Goal: Connect with others: Connect with others

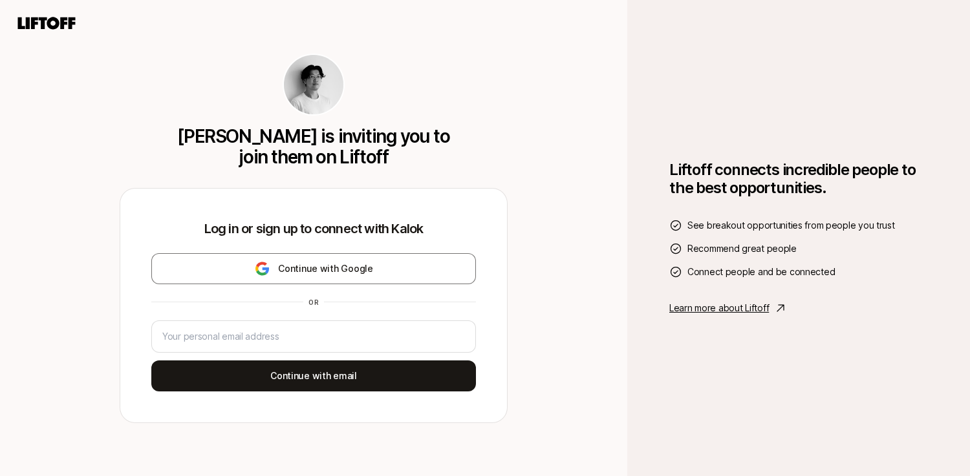
click at [39, 29] on icon at bounding box center [47, 23] width 62 height 18
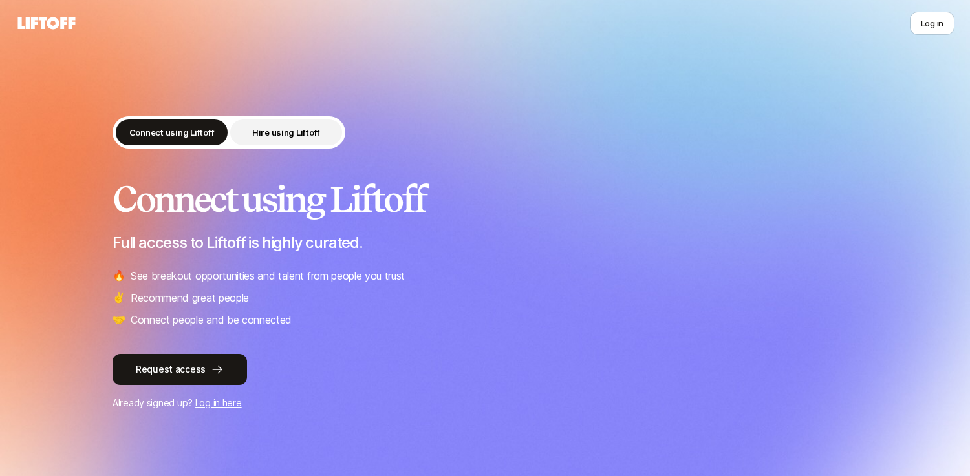
click at [309, 136] on p "Hire using Liftoff" at bounding box center [286, 132] width 68 height 13
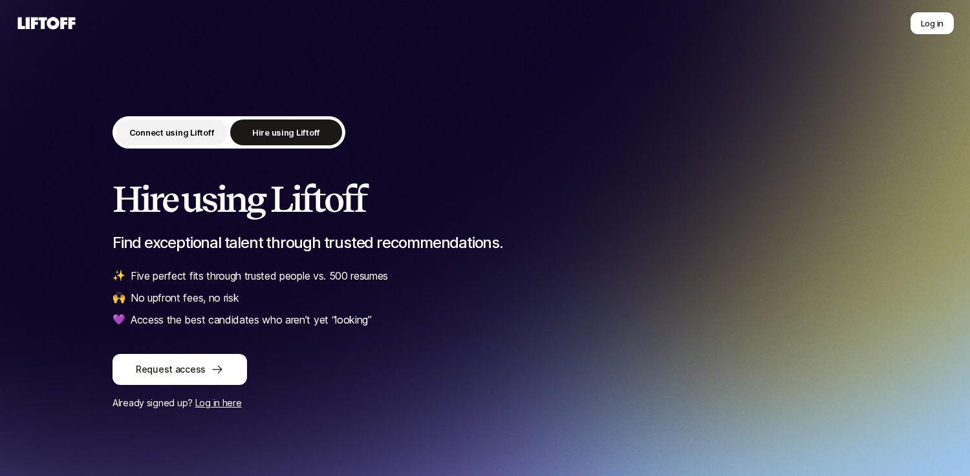
click at [210, 141] on button "Connect using Liftoff" at bounding box center [172, 133] width 112 height 26
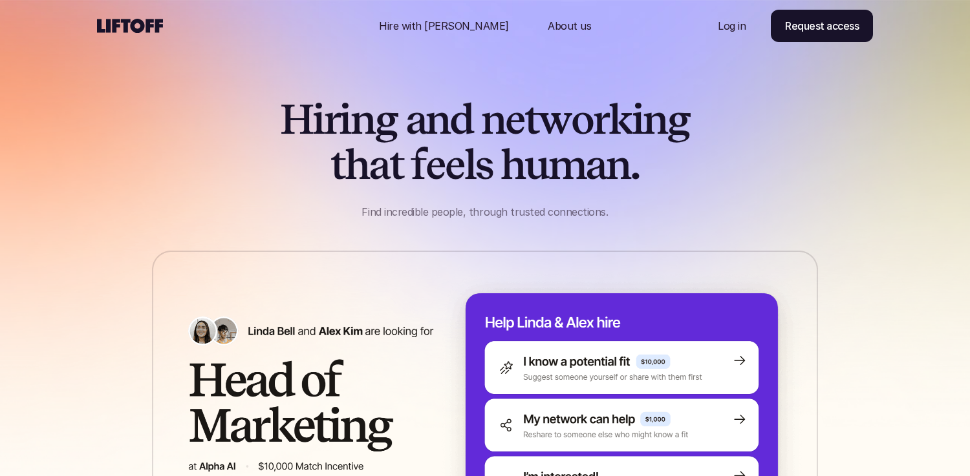
click at [145, 34] on div at bounding box center [226, 26] width 259 height 52
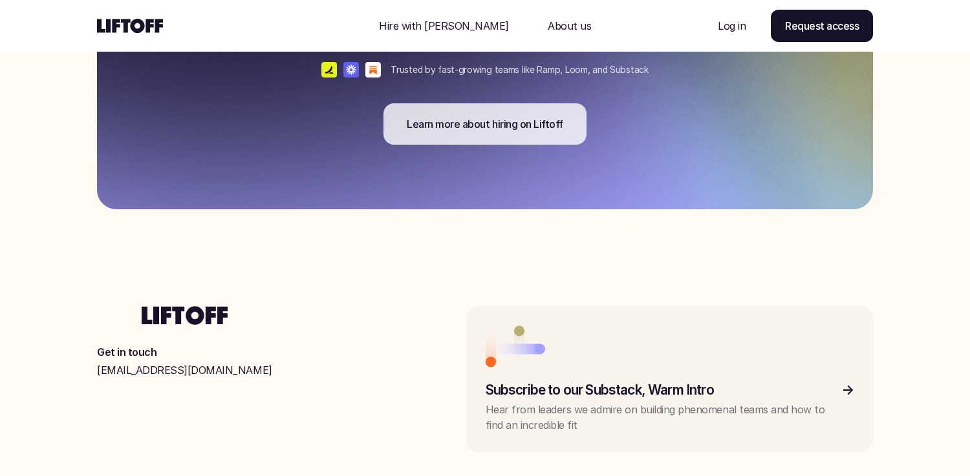
scroll to position [3476, 0]
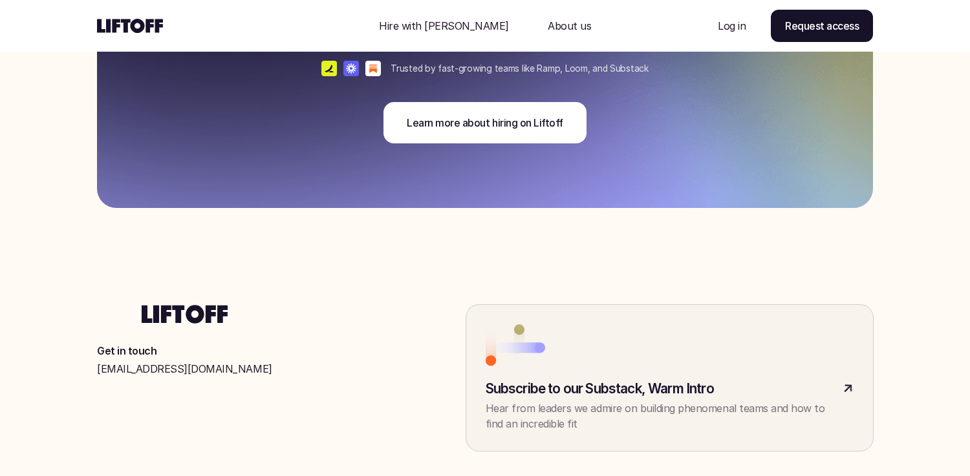
click at [528, 368] on link at bounding box center [669, 378] width 407 height 146
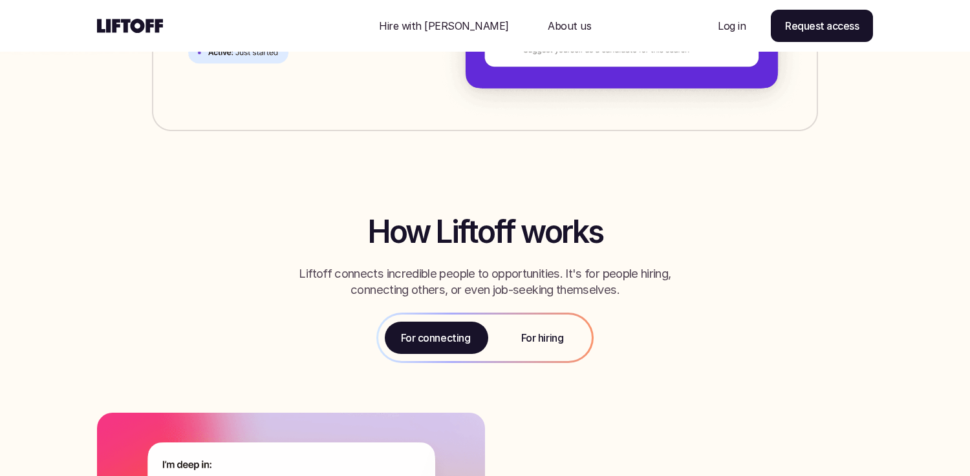
scroll to position [449, 0]
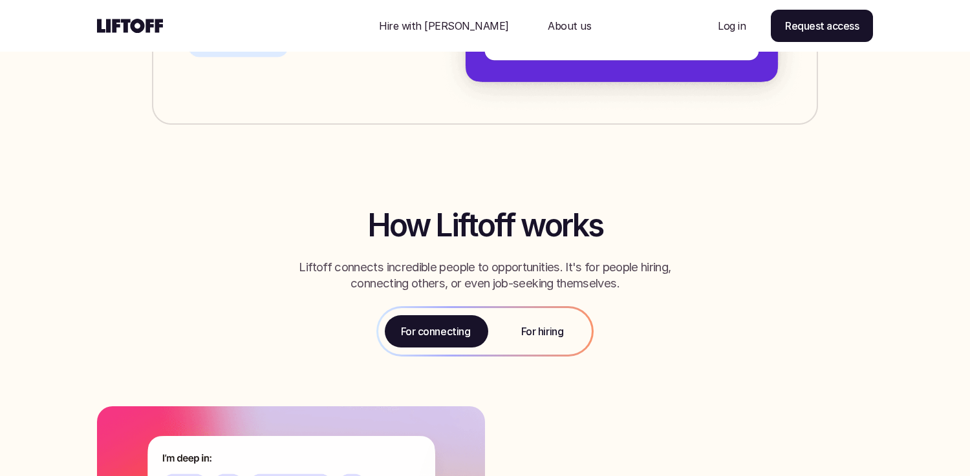
click at [524, 324] on p "For hiring" at bounding box center [542, 332] width 42 height 16
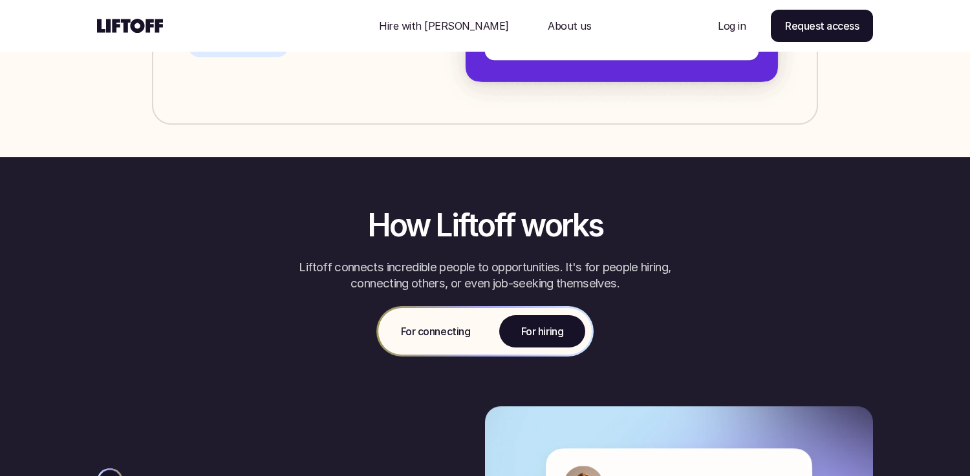
click at [461, 328] on p "For connecting" at bounding box center [435, 332] width 69 height 16
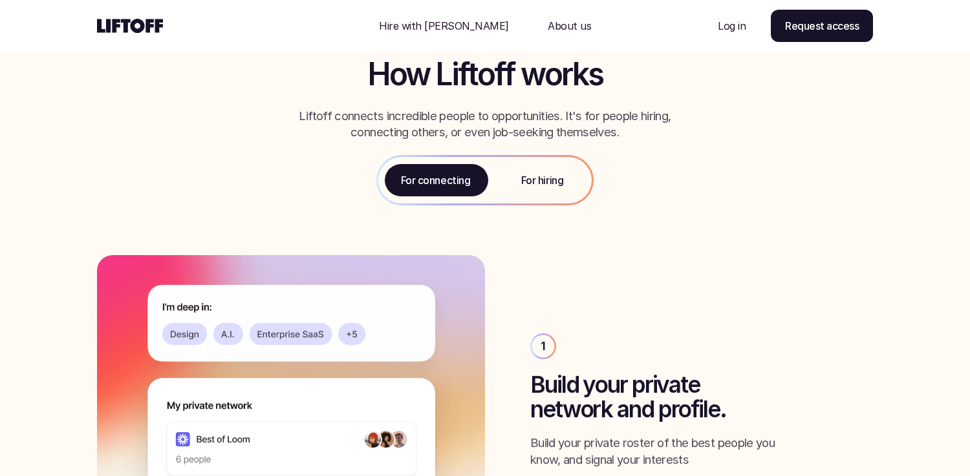
scroll to position [631, 0]
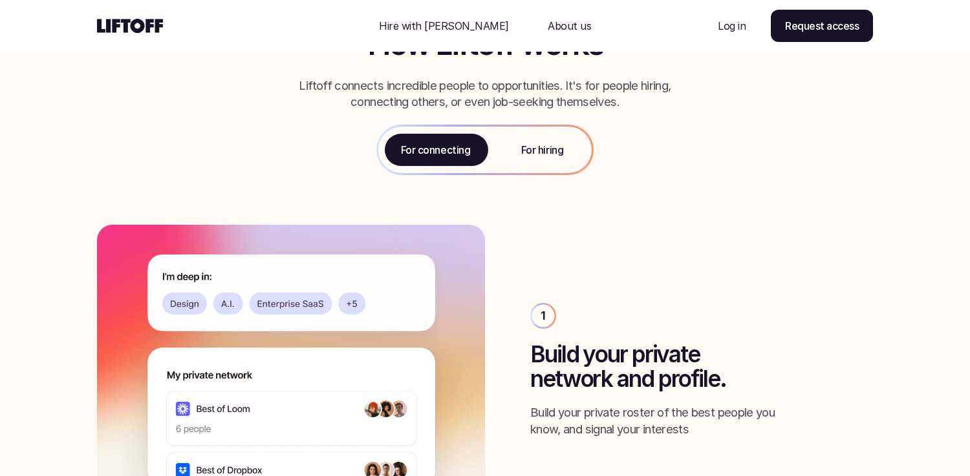
click at [548, 171] on div "For hiring" at bounding box center [542, 150] width 99 height 47
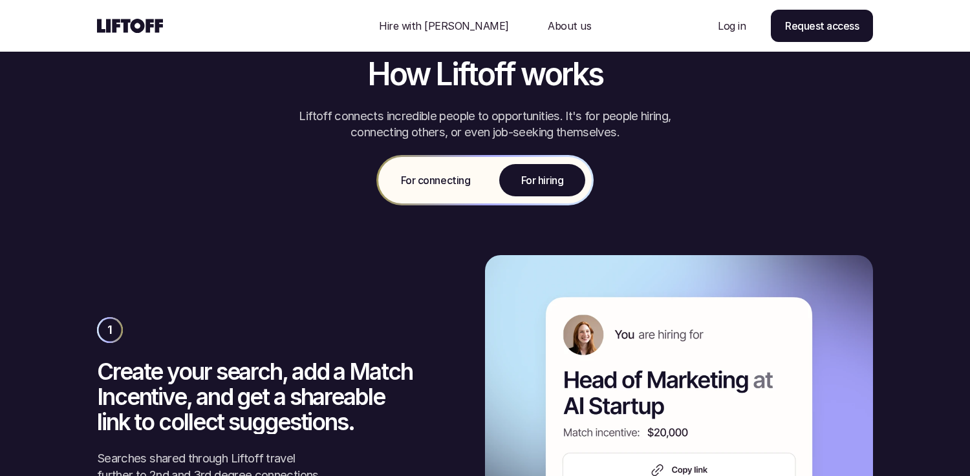
scroll to position [582, 0]
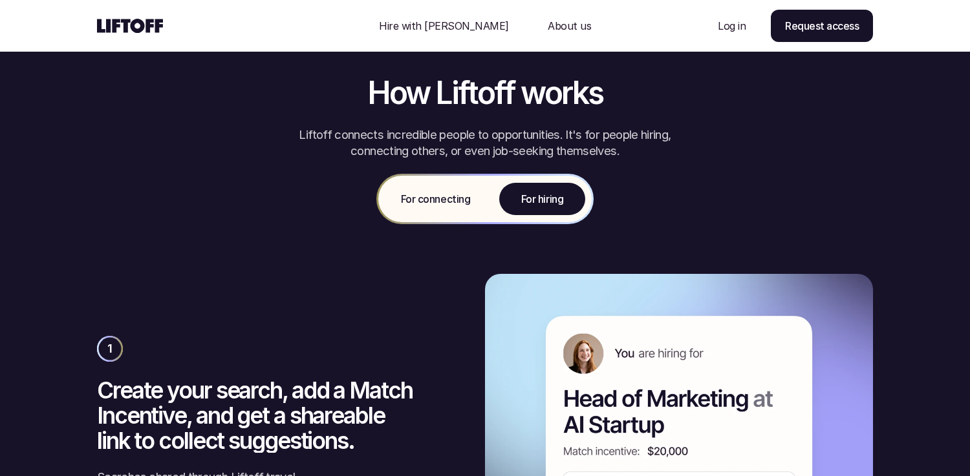
click at [449, 184] on div "For connecting" at bounding box center [435, 199] width 114 height 47
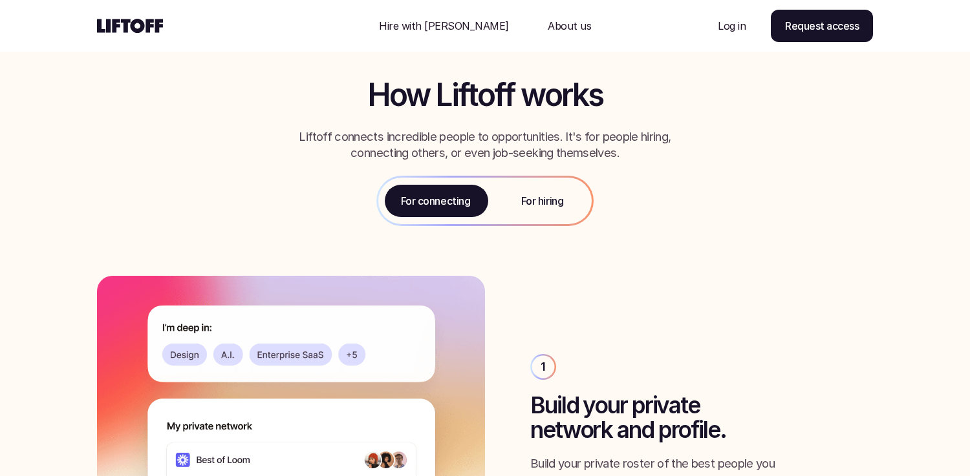
scroll to position [507, 0]
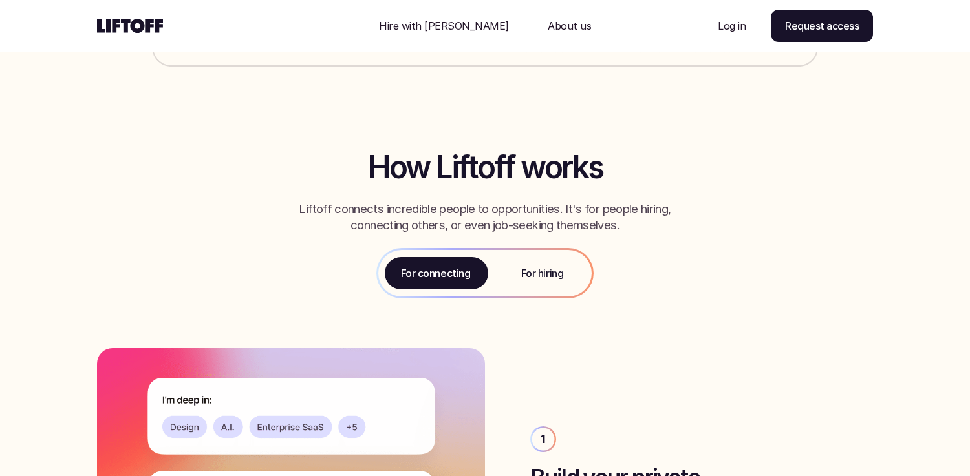
click at [514, 260] on div "For hiring" at bounding box center [542, 273] width 99 height 47
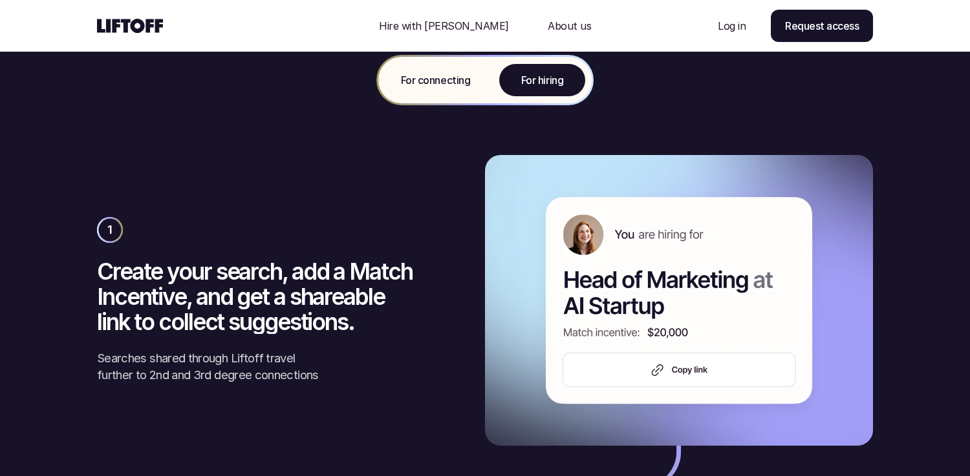
scroll to position [574, 0]
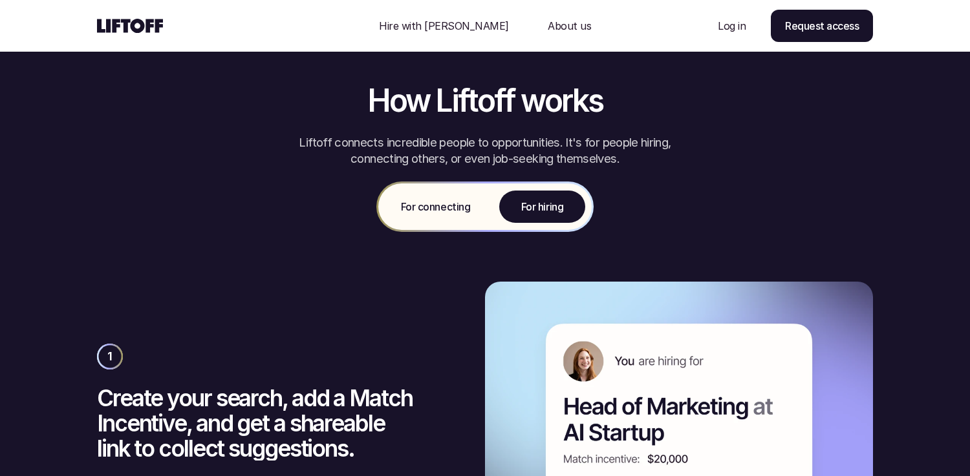
click at [447, 219] on div "For connecting" at bounding box center [435, 207] width 114 height 47
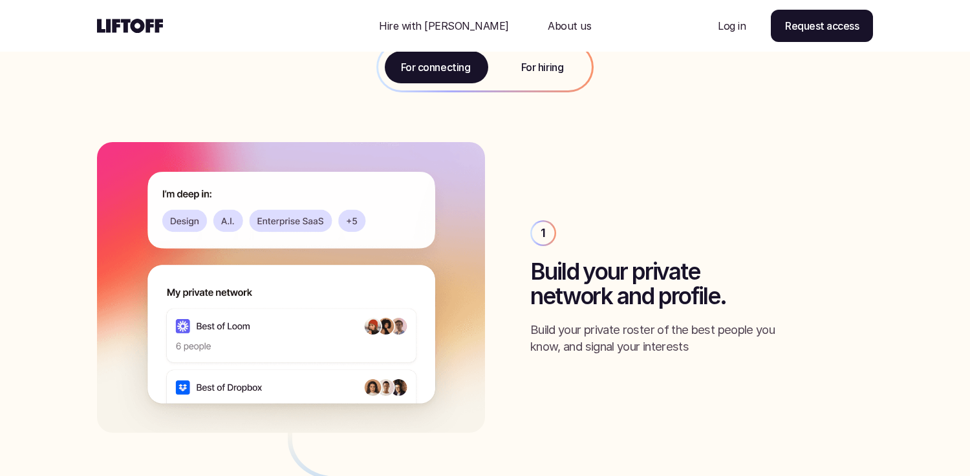
scroll to position [533, 0]
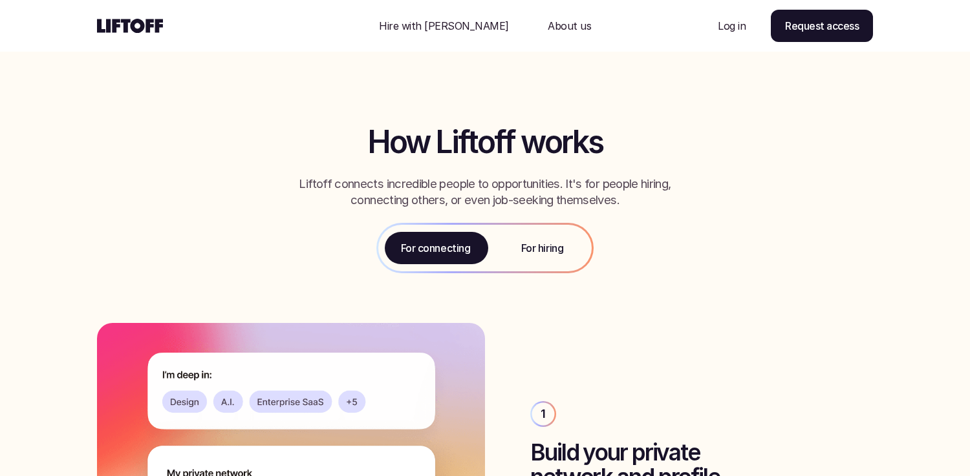
click at [511, 244] on div "For hiring" at bounding box center [542, 248] width 99 height 47
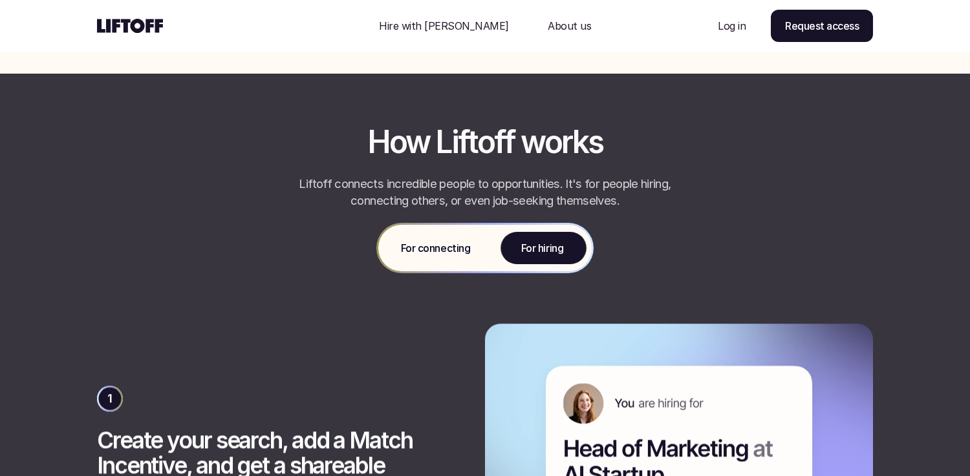
click at [453, 242] on p "For connecting" at bounding box center [435, 248] width 69 height 16
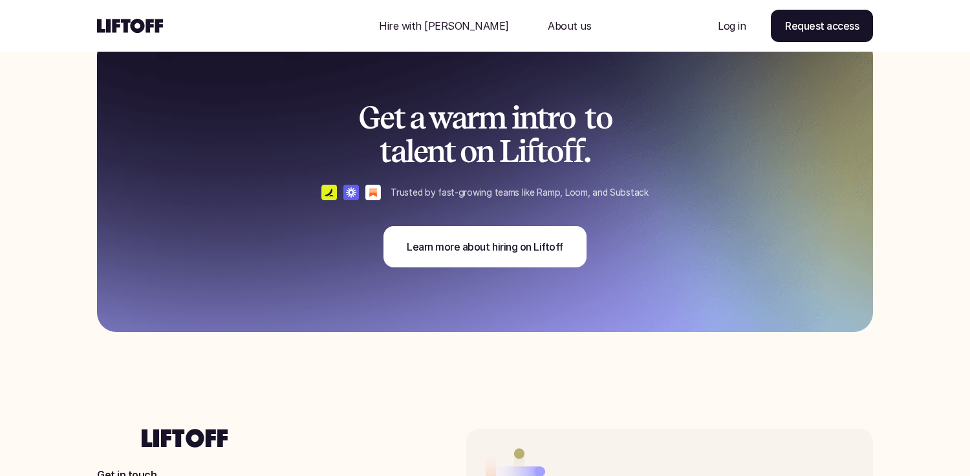
scroll to position [3515, 0]
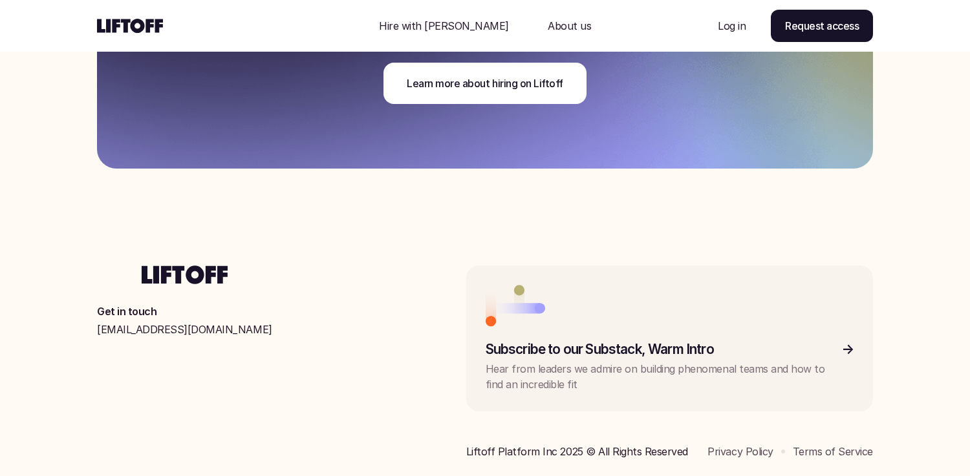
click at [547, 25] on p "About us" at bounding box center [568, 26] width 43 height 16
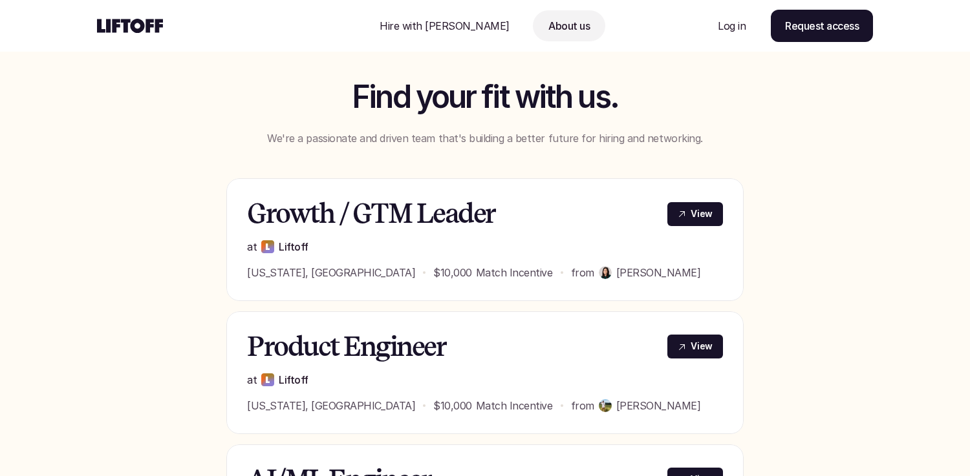
scroll to position [419, 0]
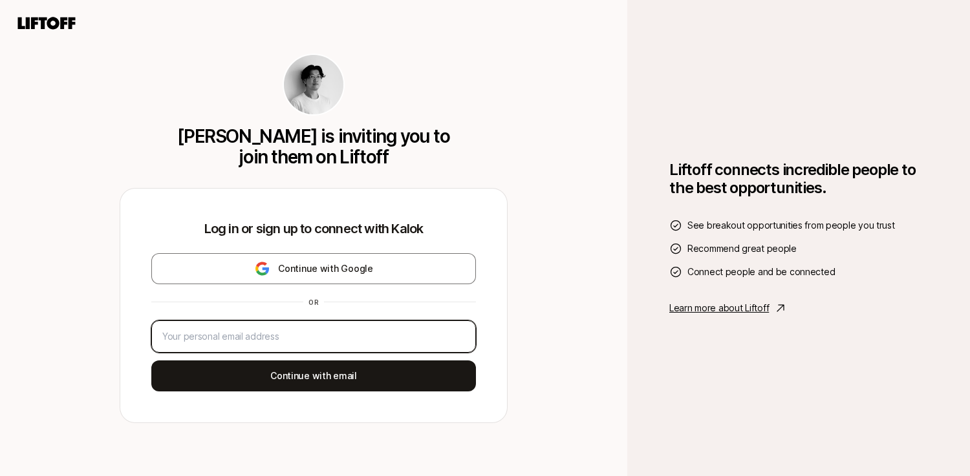
click at [361, 338] on input "email" at bounding box center [313, 337] width 302 height 16
type input "info@andrebianchi.com"
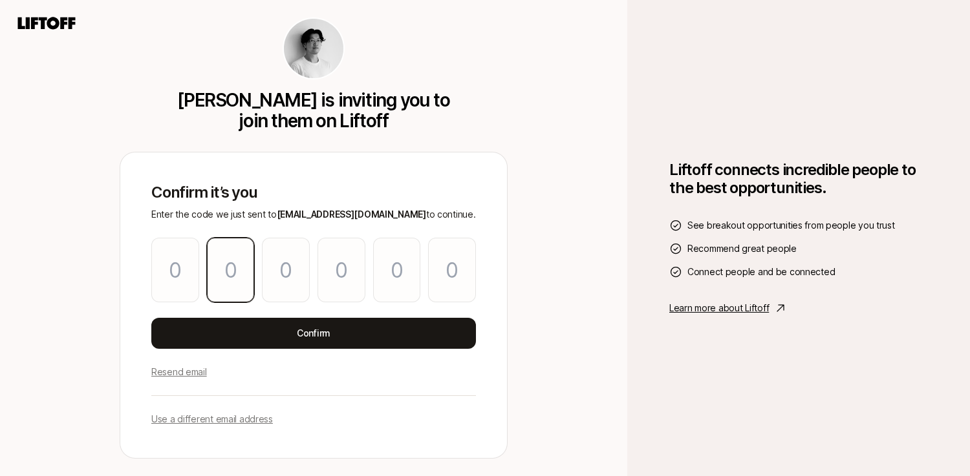
click at [217, 286] on input "Please enter OTP character 2" at bounding box center [231, 270] width 48 height 65
click at [189, 278] on input "Please enter OTP character 1" at bounding box center [175, 270] width 48 height 65
paste input "8"
type input "1"
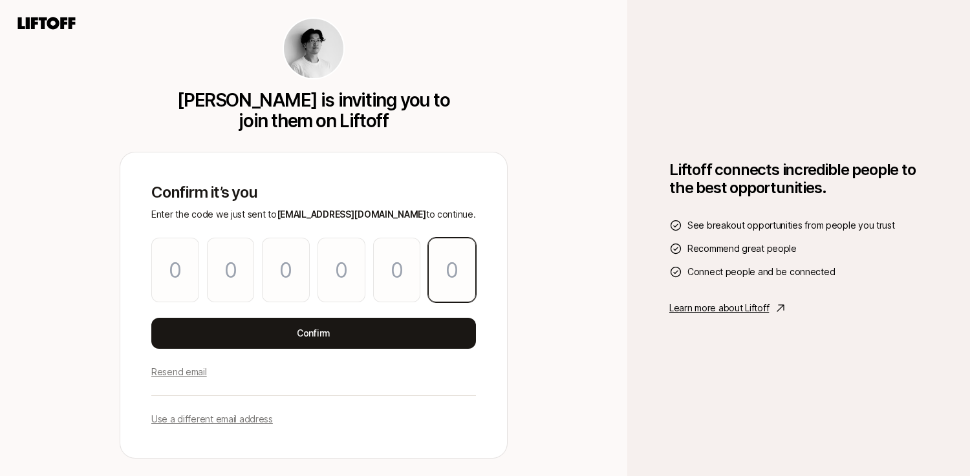
type input "3"
type input "9"
type input "0"
type input "8"
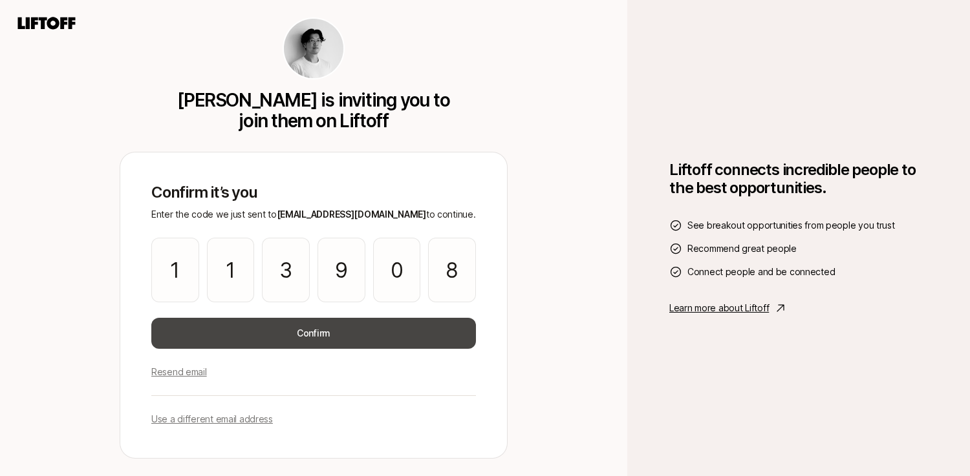
click at [213, 319] on button "Confirm" at bounding box center [313, 333] width 324 height 31
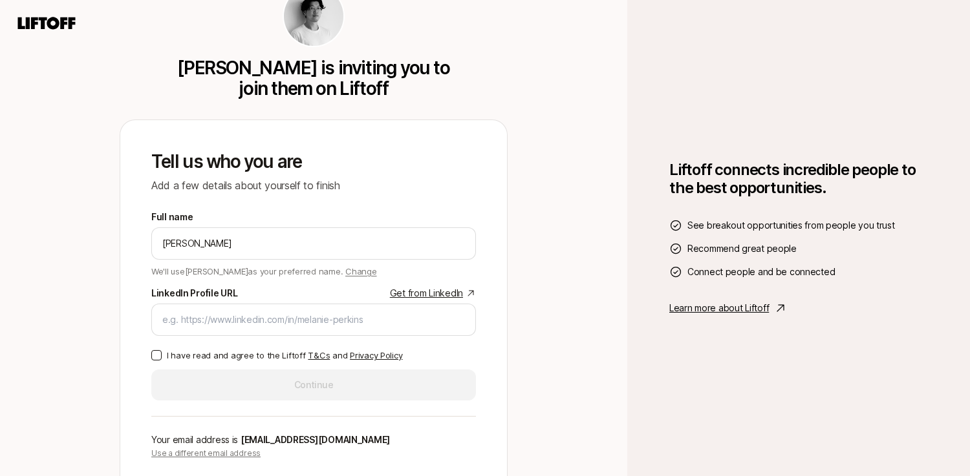
type input "Andrea Bianchi"
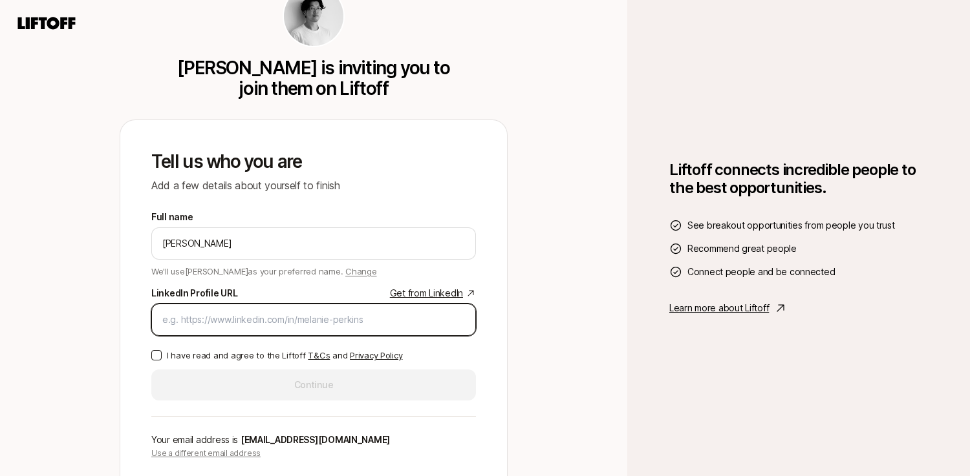
click at [238, 321] on input "LinkedIn Profile URL Get from LinkedIn" at bounding box center [313, 320] width 302 height 16
paste input "https://www.linkedin.com/in/andrea-bianchi-487bb4130/"
type input "https://www.linkedin.com/in/andrea-bianchi-487bb4130/"
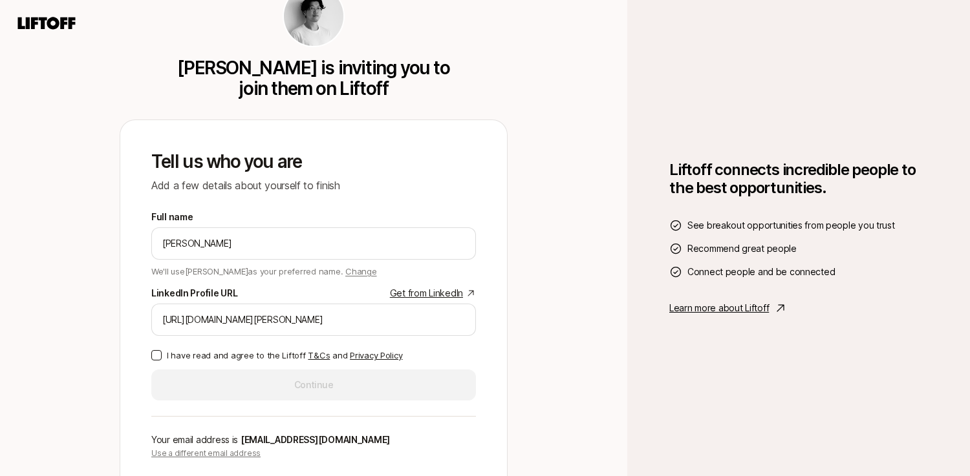
click at [172, 350] on p "I have read and agree to the Liftoff T&Cs and Privacy Policy" at bounding box center [284, 355] width 235 height 13
click at [162, 350] on button "I have read and agree to the Liftoff T&Cs and Privacy Policy" at bounding box center [156, 355] width 10 height 10
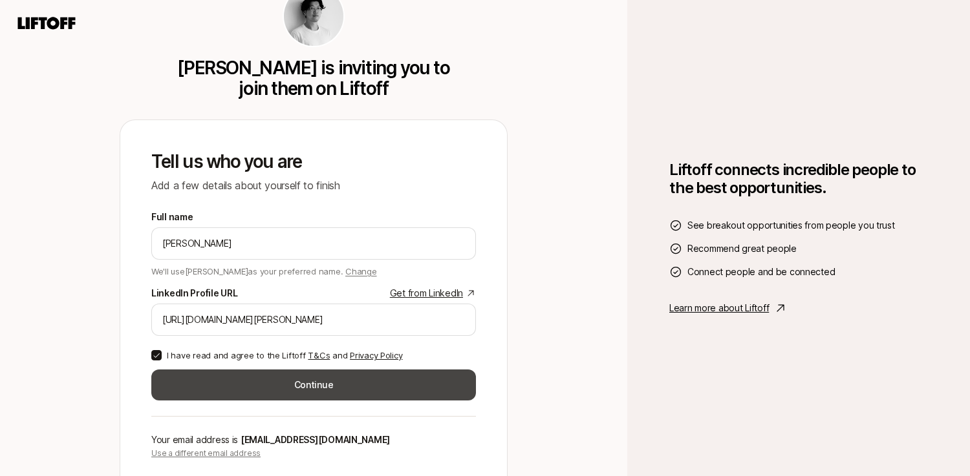
click at [218, 383] on button "Continue" at bounding box center [313, 385] width 324 height 31
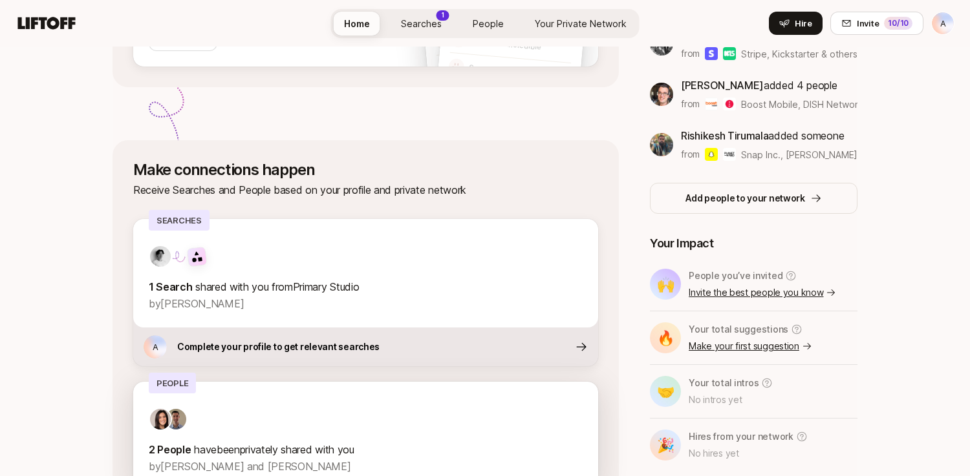
scroll to position [357, 0]
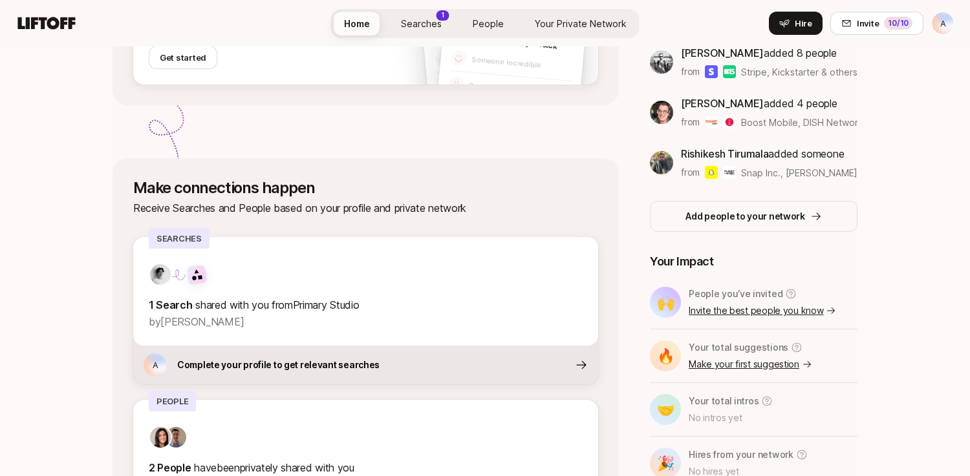
click at [414, 27] on span "Searches" at bounding box center [421, 23] width 41 height 11
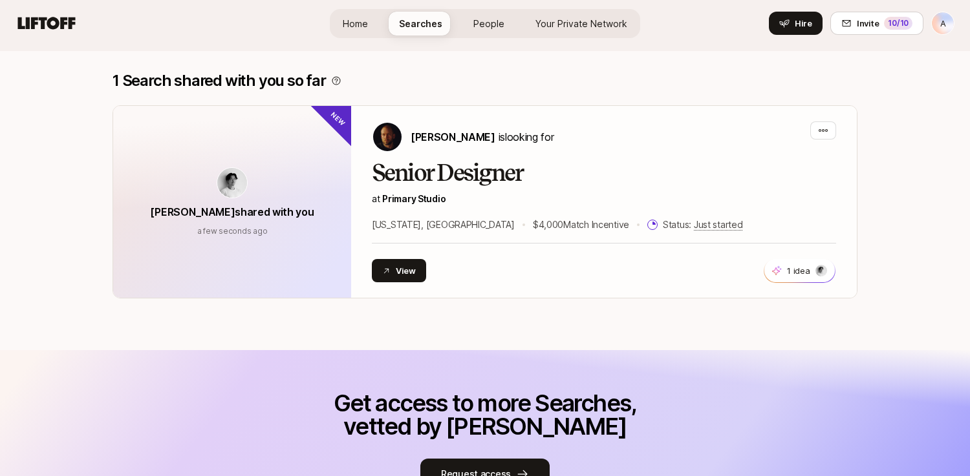
scroll to position [54, 0]
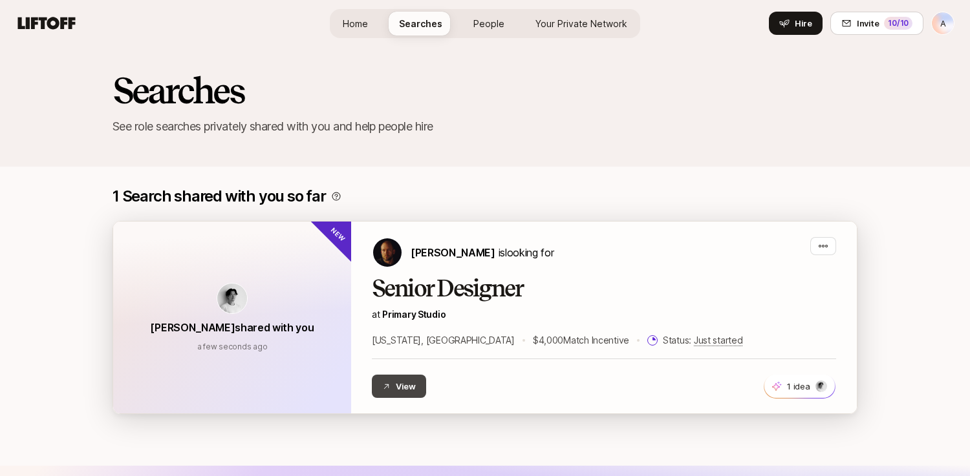
click at [394, 388] on button "View" at bounding box center [399, 386] width 54 height 23
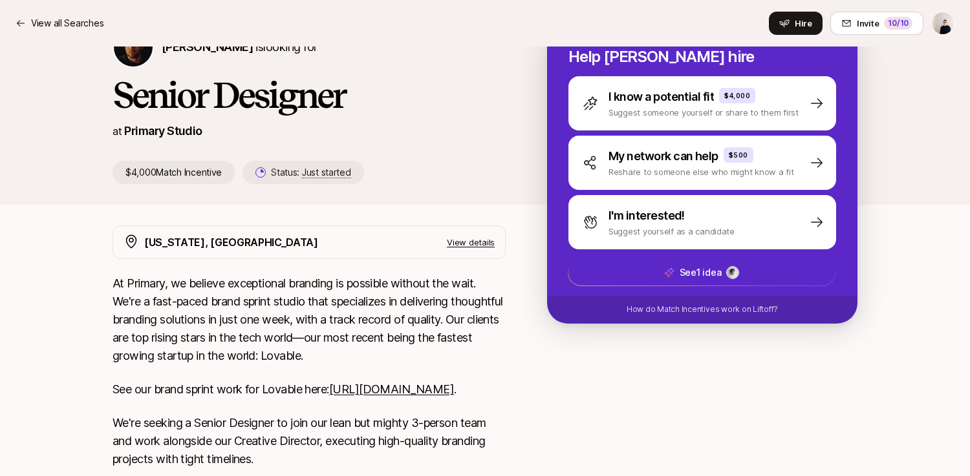
scroll to position [178, 0]
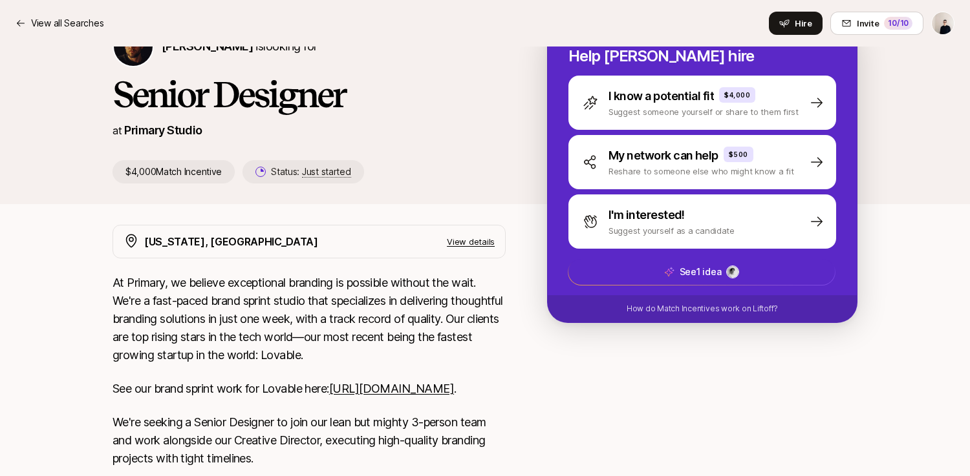
click at [329, 396] on link "[URL][DOMAIN_NAME]" at bounding box center [391, 389] width 125 height 14
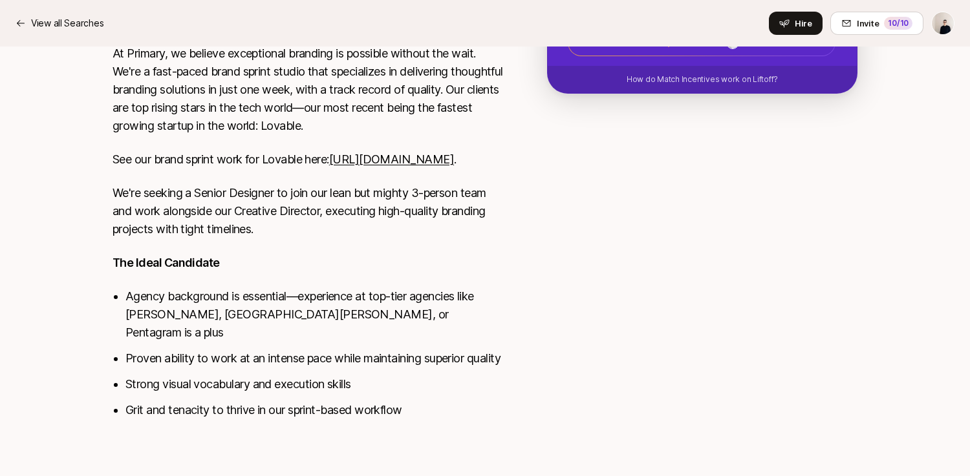
scroll to position [426, 0]
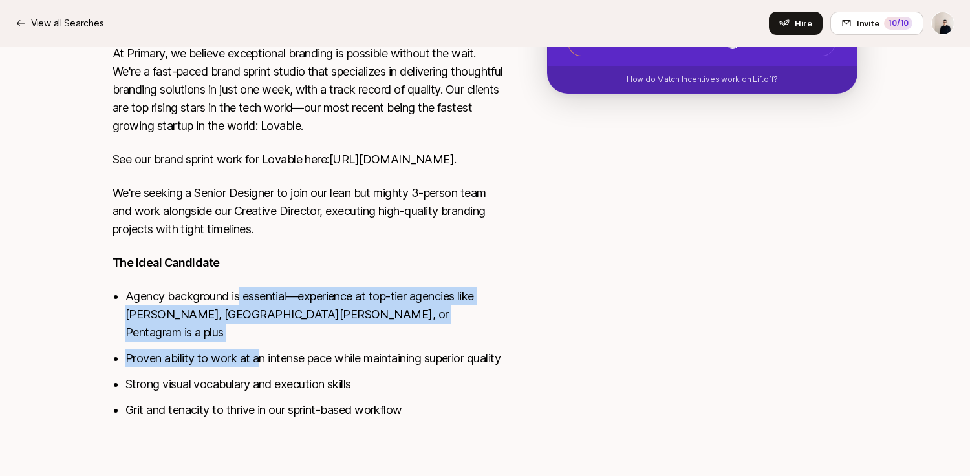
drag, startPoint x: 240, startPoint y: 290, endPoint x: 256, endPoint y: 341, distance: 53.6
click at [256, 341] on ul "Agency background is essential—experience at top-tier agencies like [PERSON_NAM…" at bounding box center [315, 354] width 380 height 132
click at [256, 350] on li "Proven ability to work at an intense pace while maintaining superior quality" at bounding box center [315, 359] width 380 height 18
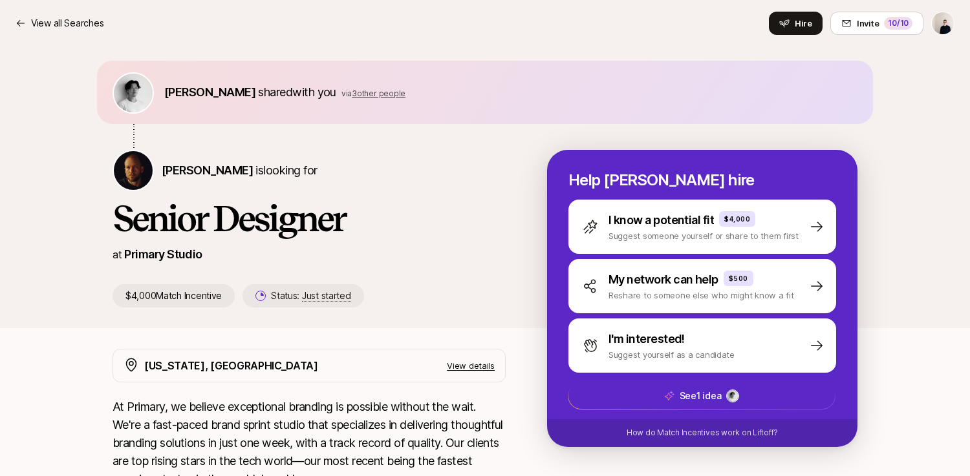
scroll to position [59, 0]
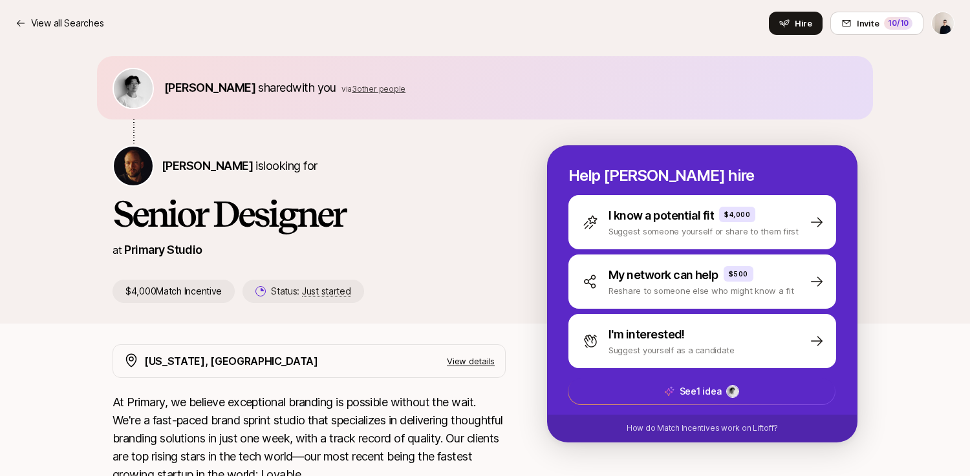
click at [458, 362] on p "View details" at bounding box center [471, 361] width 48 height 13
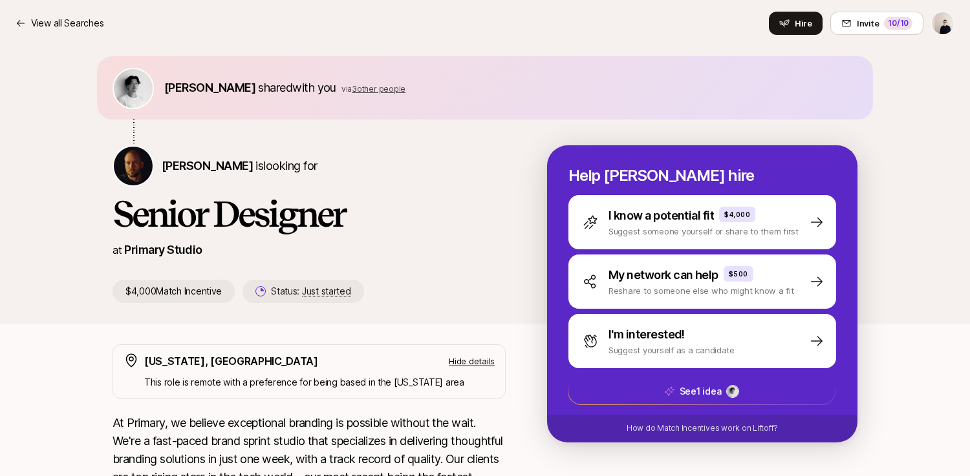
click at [458, 362] on p "Hide details" at bounding box center [472, 361] width 46 height 13
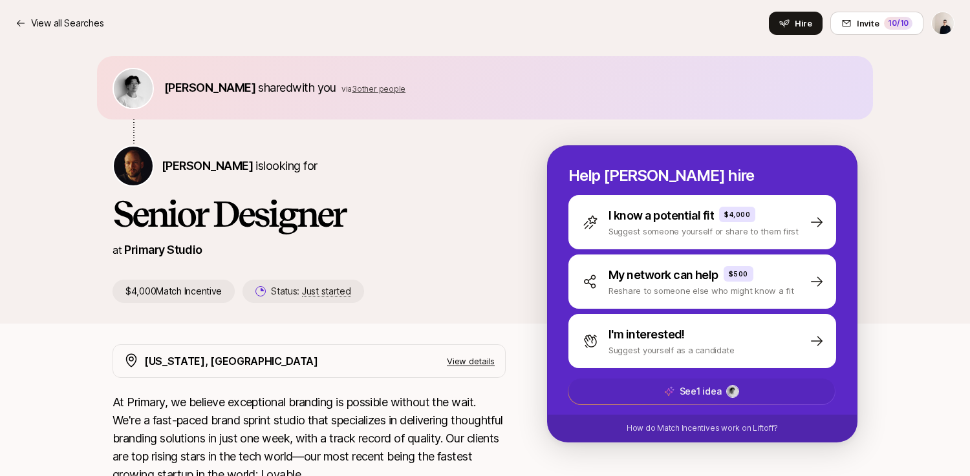
click at [676, 397] on span "See 1 idea" at bounding box center [701, 392] width 266 height 26
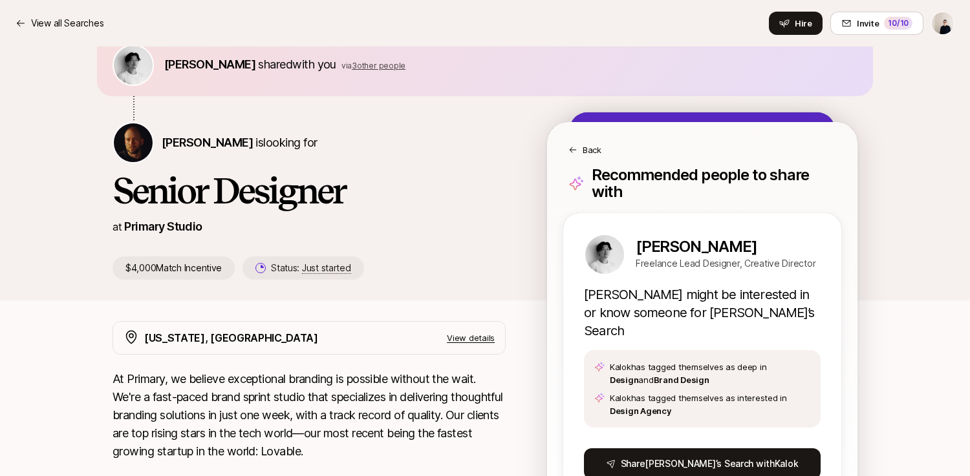
scroll to position [51, 0]
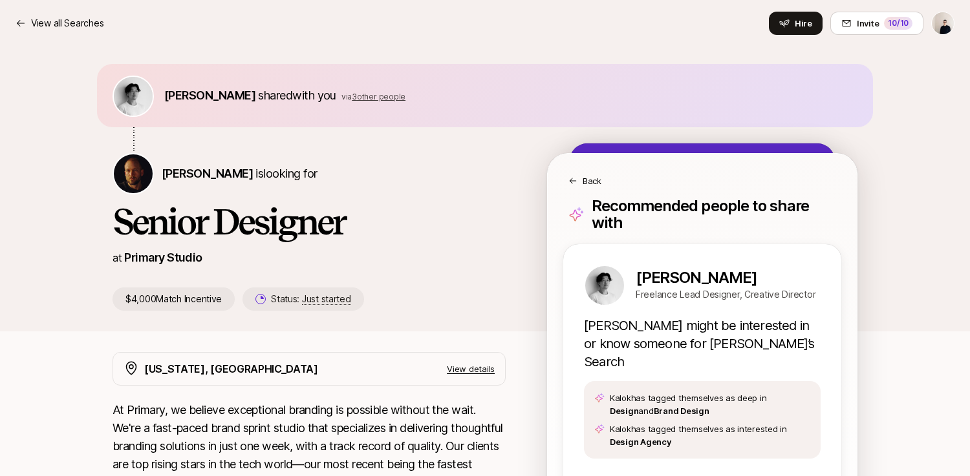
click at [571, 175] on div "Back" at bounding box center [702, 181] width 268 height 13
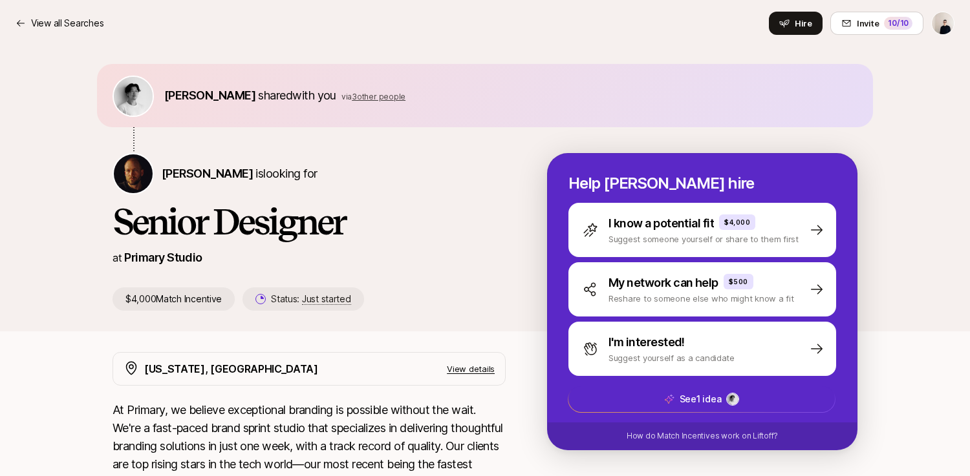
scroll to position [0, 0]
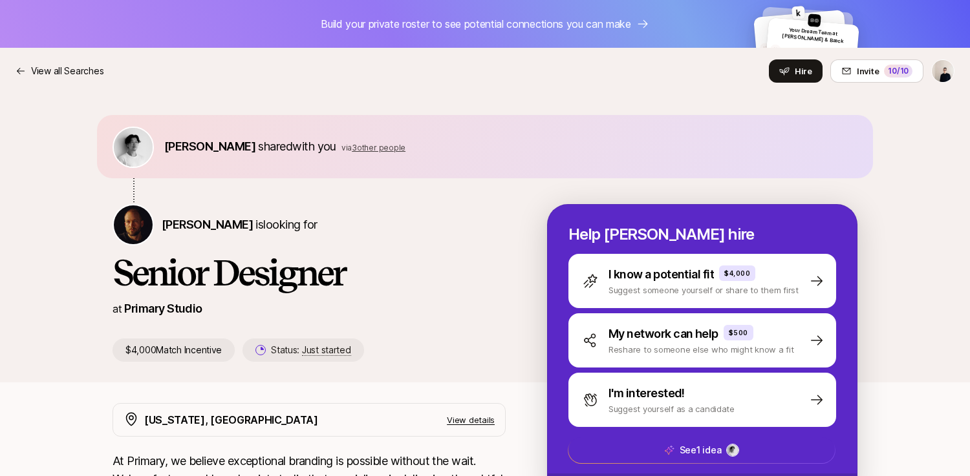
click at [352, 144] on span "3 other people" at bounding box center [379, 148] width 54 height 10
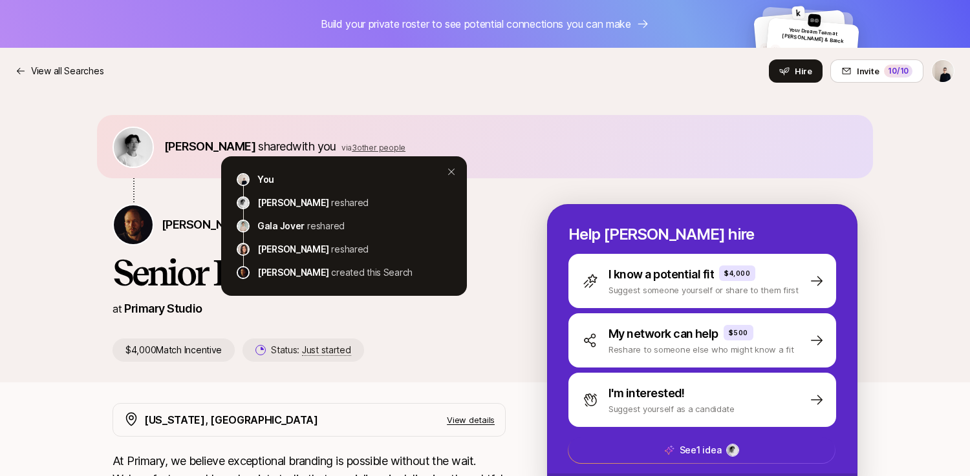
click at [256, 100] on div "[PERSON_NAME] shared with you via 3 other people You [PERSON_NAME] reshared Gal…" at bounding box center [485, 238] width 970 height 288
click at [94, 76] on p "View all Searches" at bounding box center [67, 71] width 72 height 16
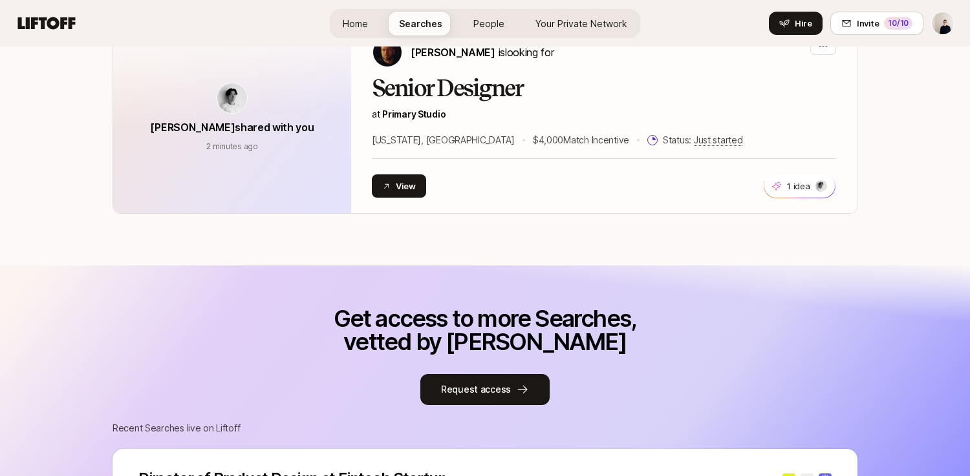
scroll to position [3, 0]
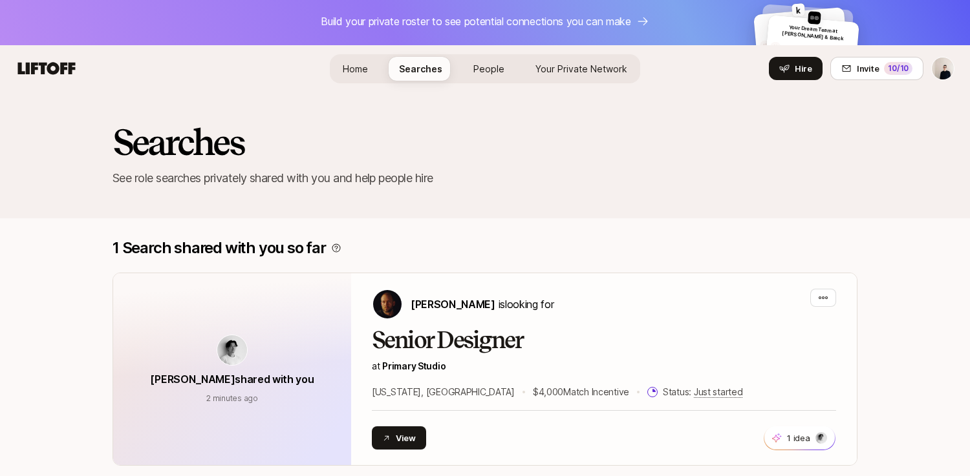
click at [354, 55] on div "Home Searches People Your Private Network Your Network Hire" at bounding box center [485, 68] width 310 height 29
click at [354, 65] on span "Home" at bounding box center [355, 68] width 25 height 11
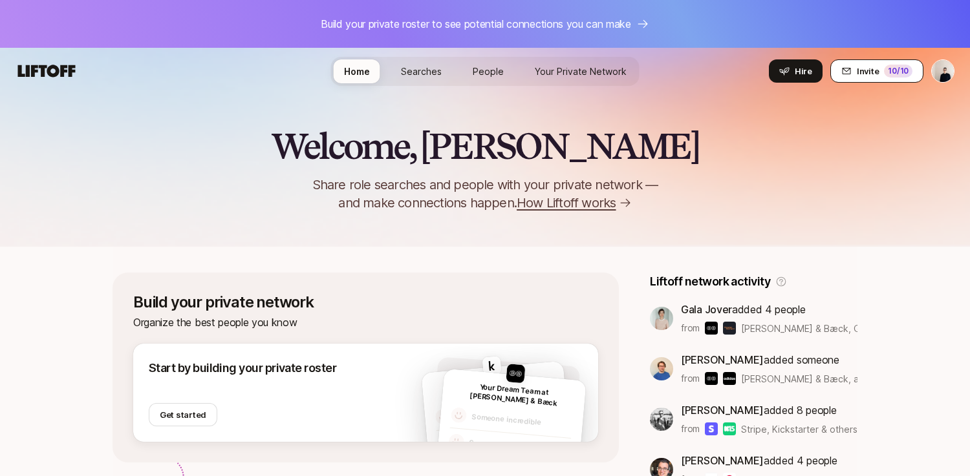
click at [898, 74] on div "10 /10" at bounding box center [898, 71] width 28 height 13
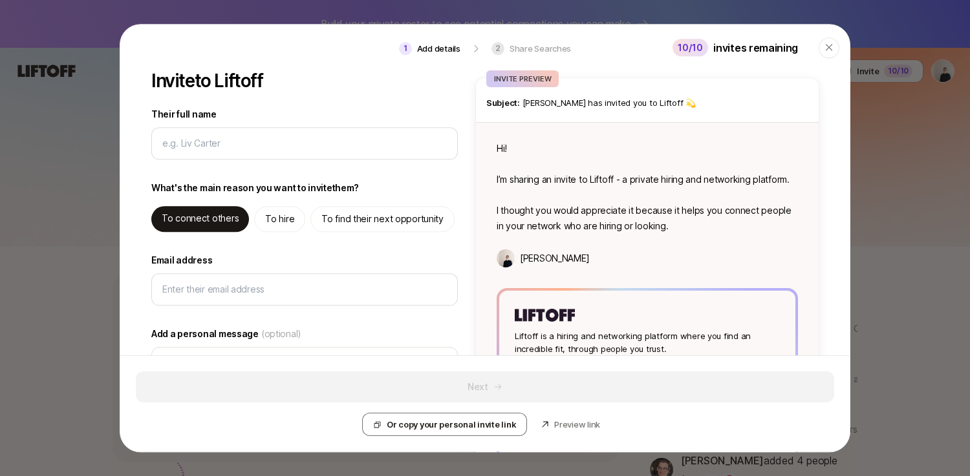
type input "G"
type textarea "x"
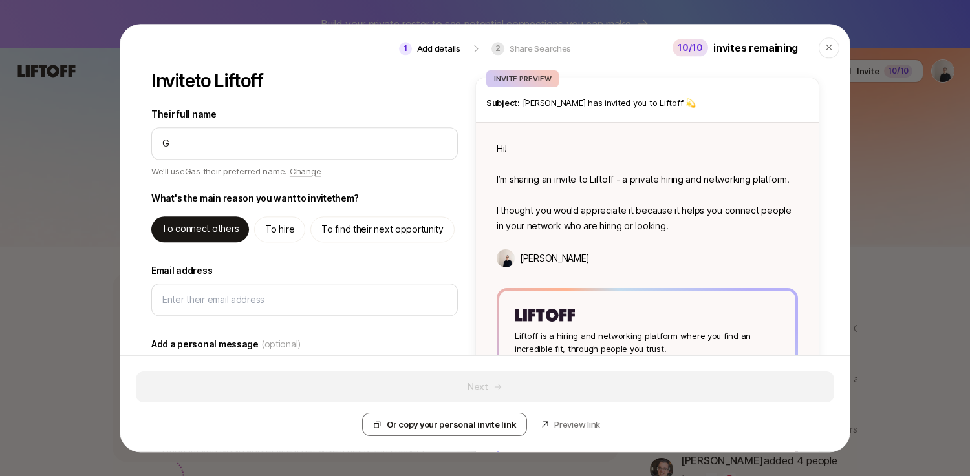
type input "Gi"
type textarea "x"
type input "Gio"
type textarea "x"
type input "Gior"
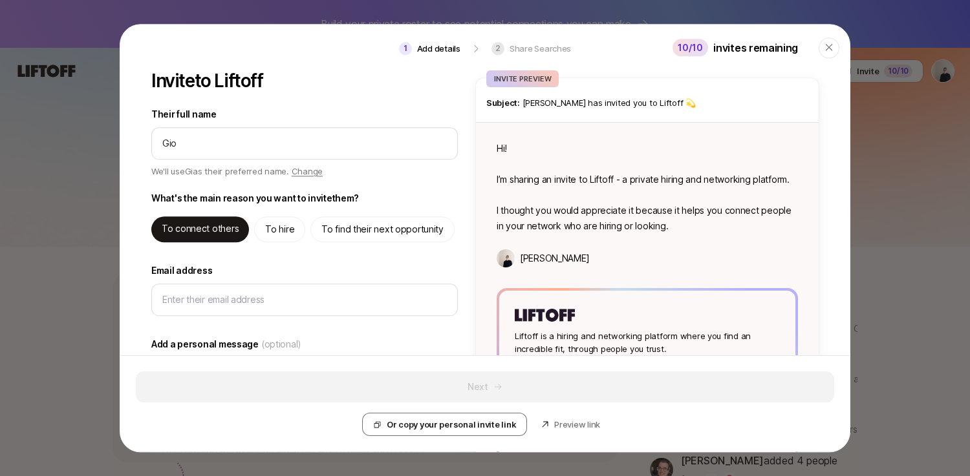
type textarea "x"
type input "Giorg"
type textarea "x"
type input "Giorgi"
type textarea "x"
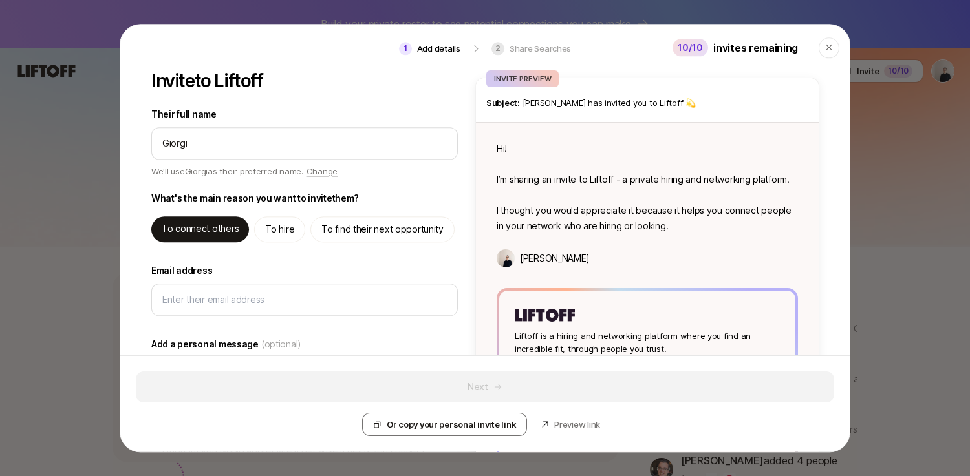
type input "Giorgia"
type textarea "x"
type input "Giorgia"
type textarea "x"
type input "Giorgia O"
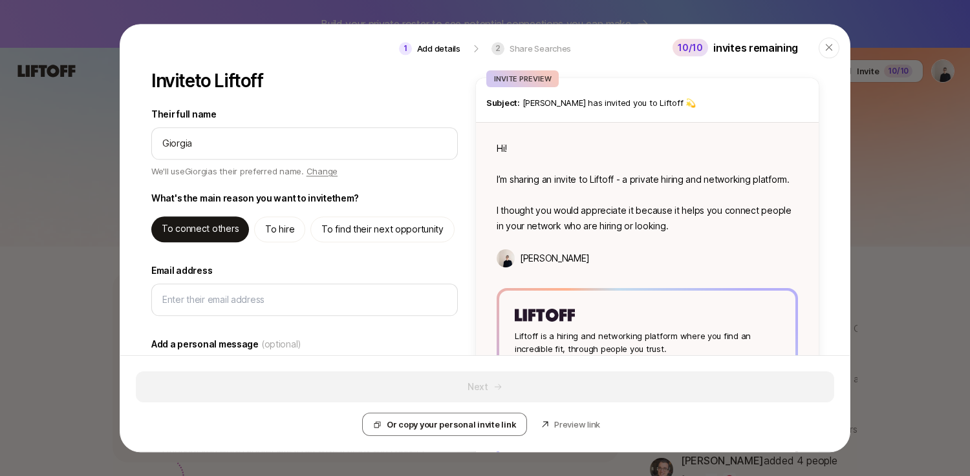
type textarea "x"
type input "Giorgia Or"
type textarea "x"
type input "Giorgia Orl"
type textarea "x"
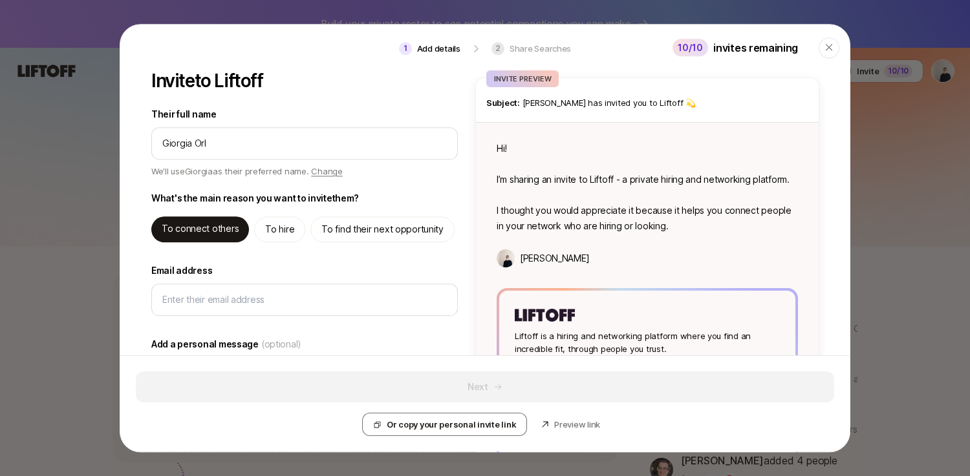
type input "Giorgia Orla"
type textarea "x"
type input "[PERSON_NAME]"
type textarea "x"
type input "Giorgia Orland"
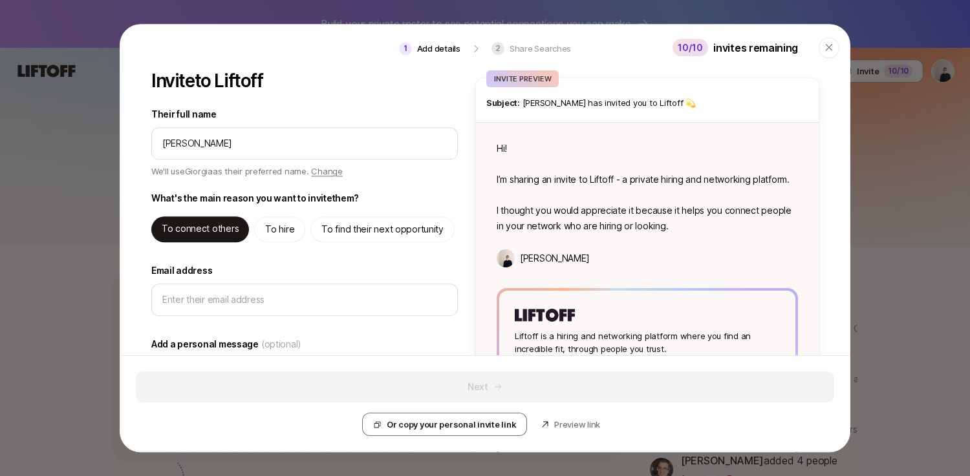
type textarea "x"
type input "[PERSON_NAME]"
type textarea "x"
type input "Giorgia Orlandel"
type textarea "x"
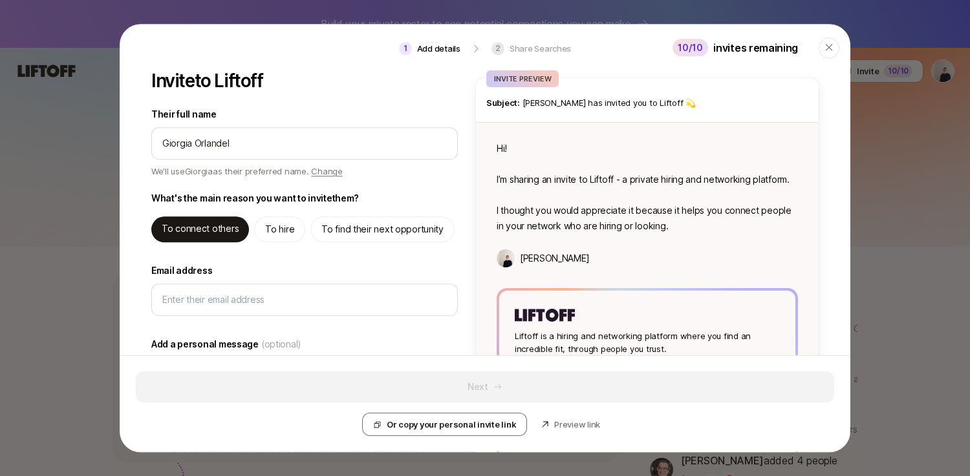
type input "Giorgia Orlandell"
type textarea "x"
type input "Giorgia Orlandelli"
type textarea "x"
type input "Giorgia Orlandelli"
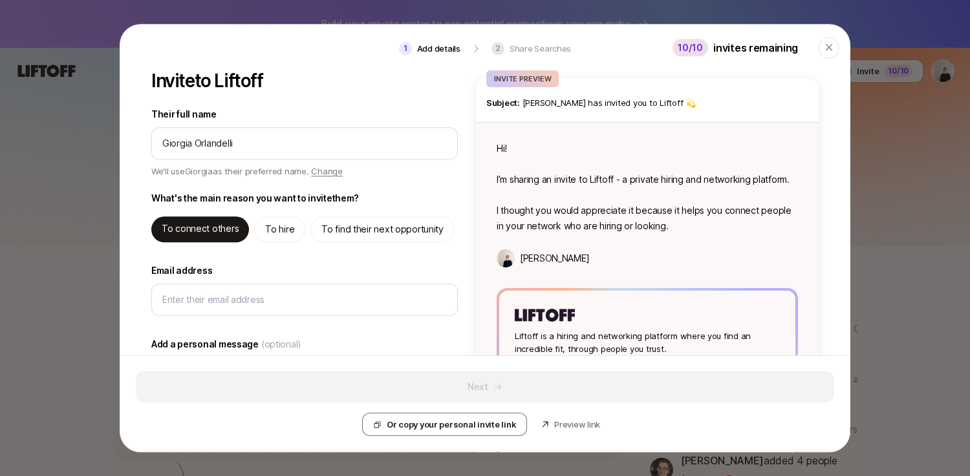
type textarea "x"
type input "Giorgia Orlandelli"
type textarea "x"
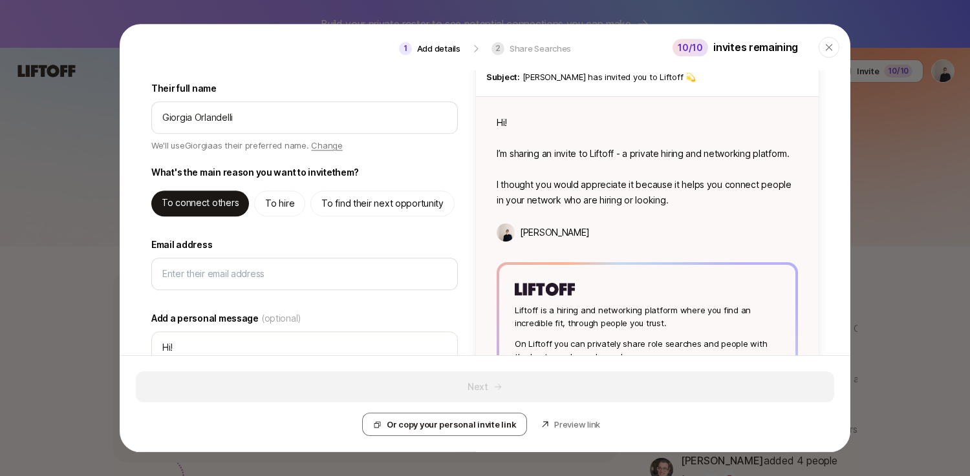
scroll to position [30, 0]
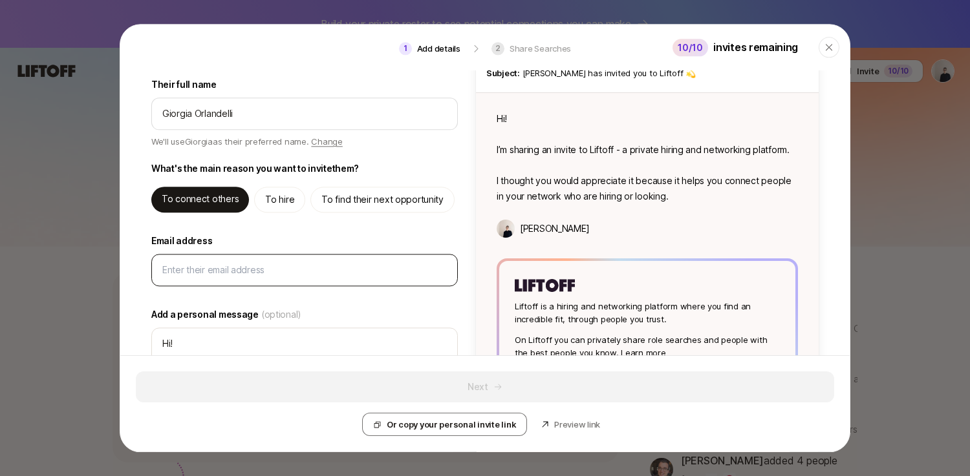
type input "Giorgia Orlandelli"
type textarea "Hi Giorgia! I’m sharing an invite to Liftoff - a private hiring and networking …"
type textarea "x"
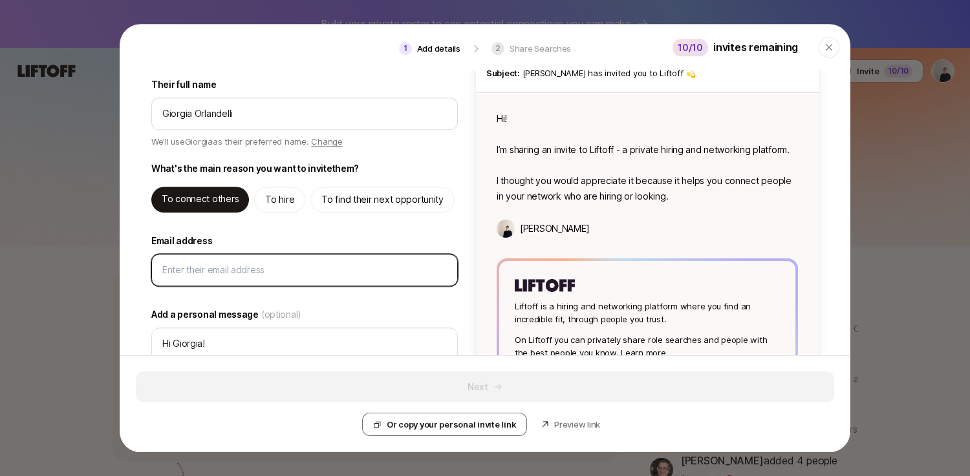
click at [238, 270] on input "Email address" at bounding box center [304, 271] width 284 height 16
paste input "[EMAIL_ADDRESS][DOMAIN_NAME]"
type input "[EMAIL_ADDRESS][DOMAIN_NAME]"
type textarea "x"
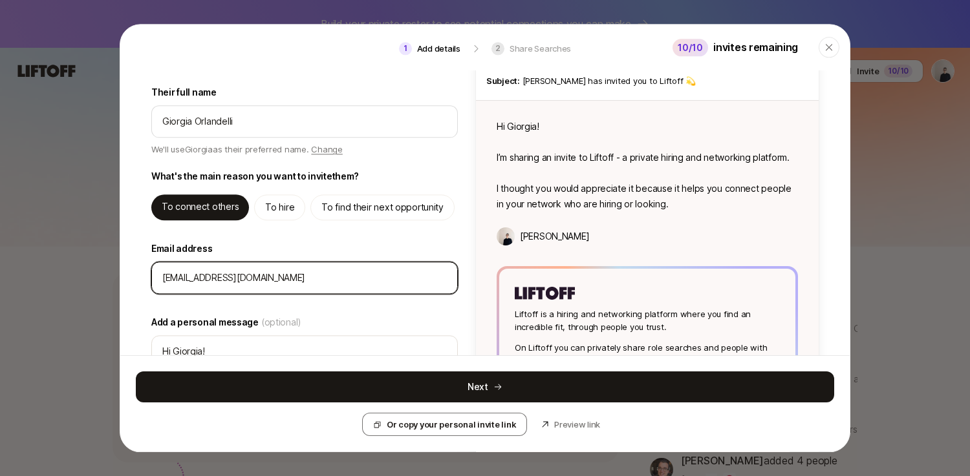
scroll to position [0, 0]
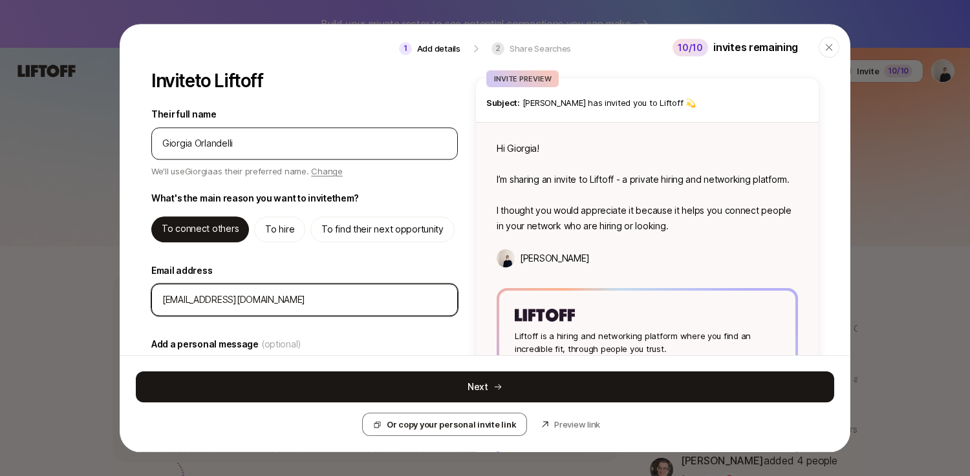
type input "[EMAIL_ADDRESS][DOMAIN_NAME]"
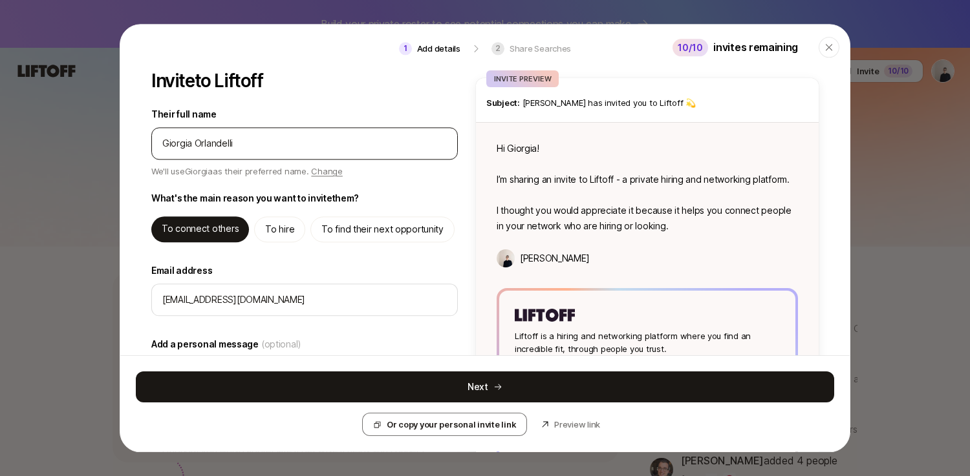
click at [229, 154] on div at bounding box center [304, 144] width 306 height 32
click at [229, 145] on input "Their full name" at bounding box center [304, 144] width 284 height 16
type input "Giorgia"
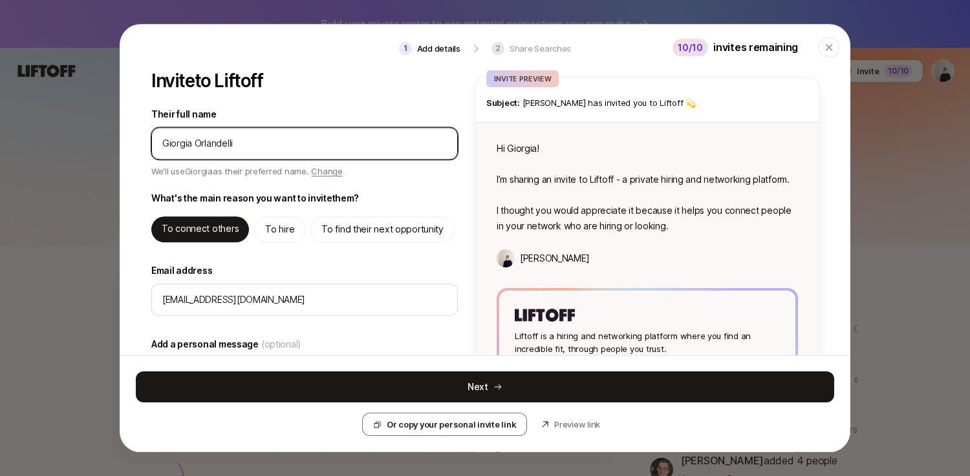
type textarea "x"
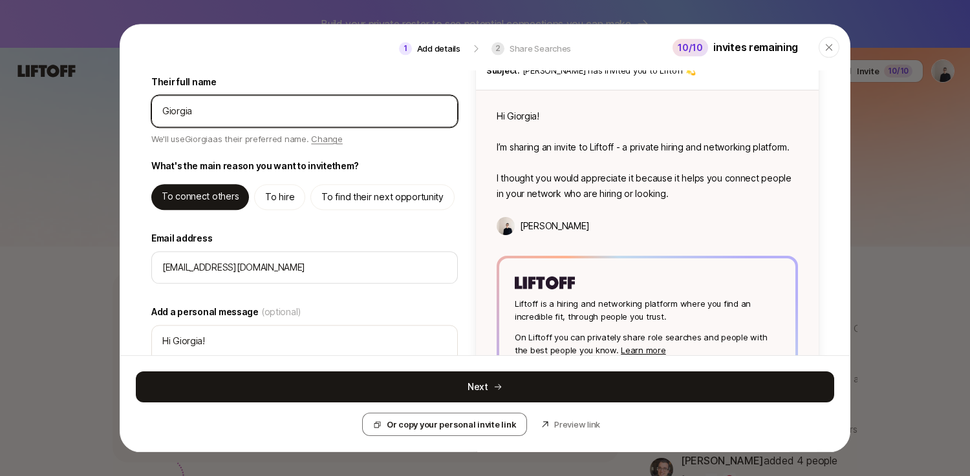
scroll to position [148, 0]
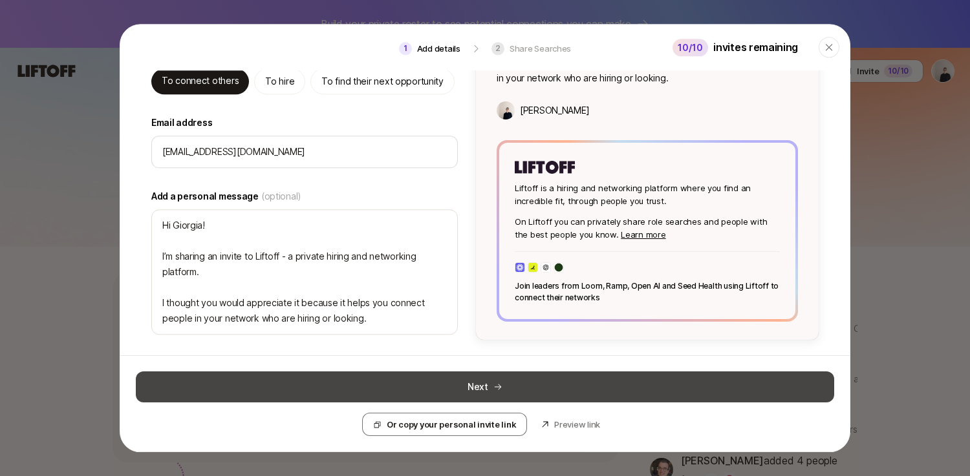
type input "Giorgia"
click at [427, 386] on button "Next" at bounding box center [485, 387] width 698 height 31
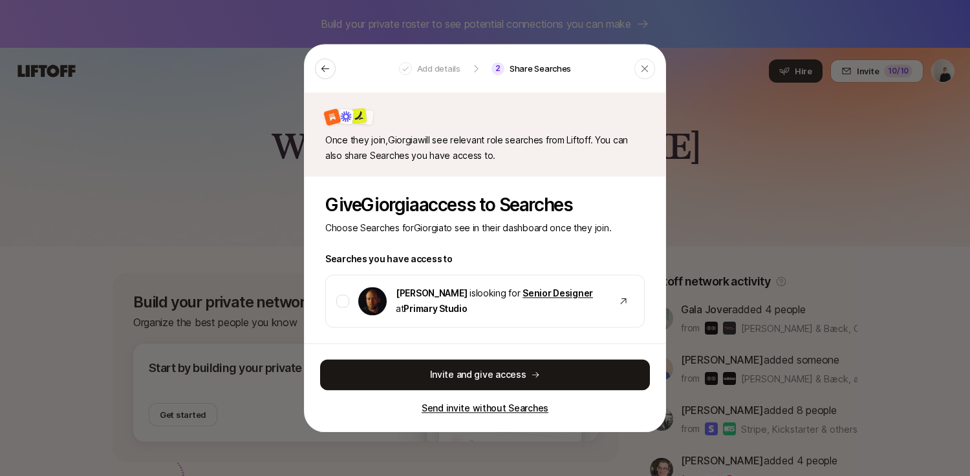
click at [446, 410] on p "Send invite without Searches" at bounding box center [484, 409] width 127 height 16
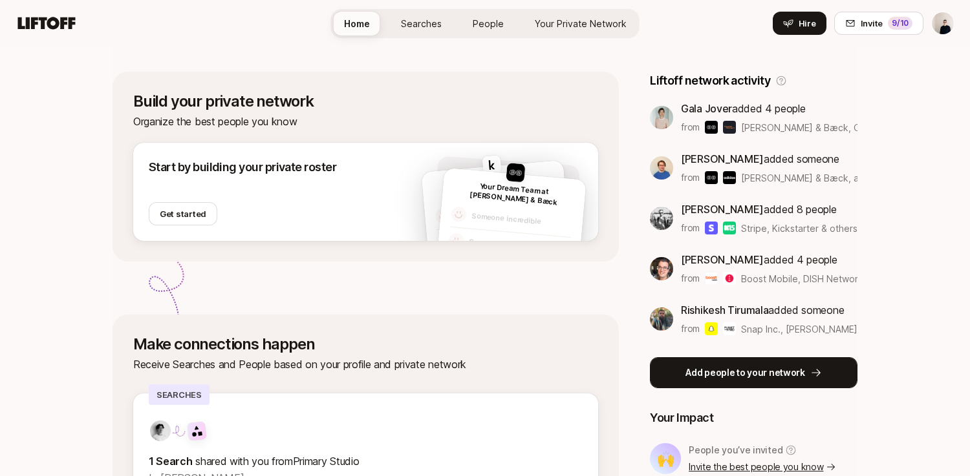
scroll to position [191, 0]
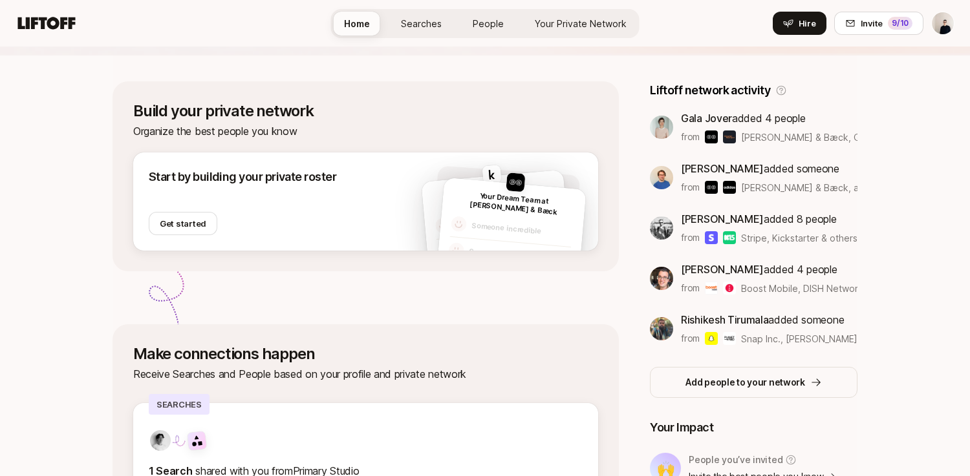
click at [650, 127] on img at bounding box center [661, 127] width 23 height 23
click at [681, 117] on span "Gala Jover" at bounding box center [706, 118] width 51 height 13
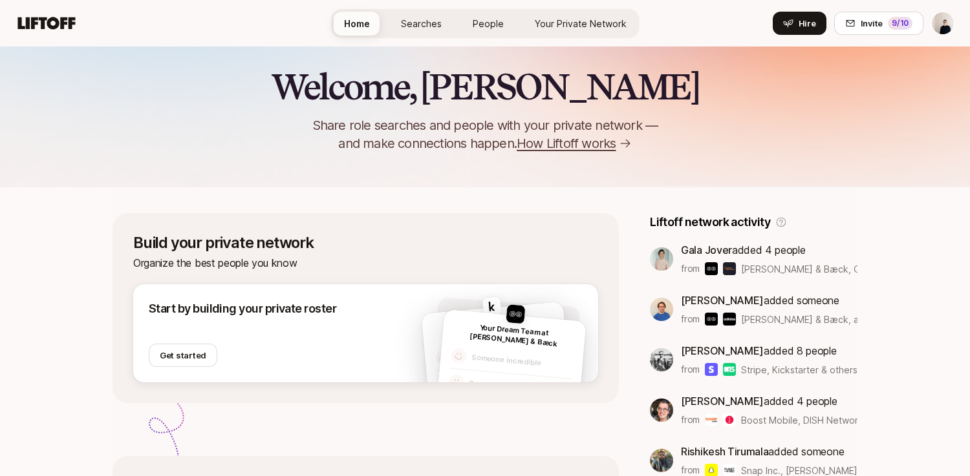
scroll to position [0, 0]
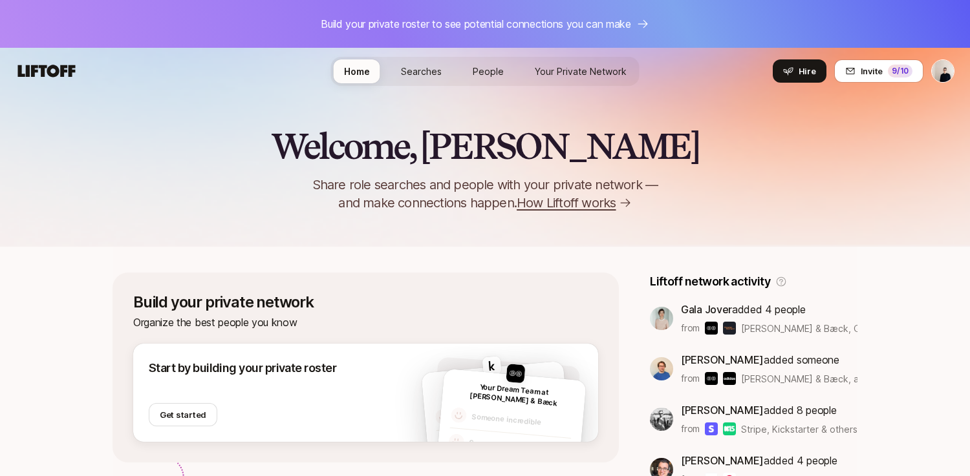
click at [431, 61] on link "Searches" at bounding box center [420, 71] width 61 height 24
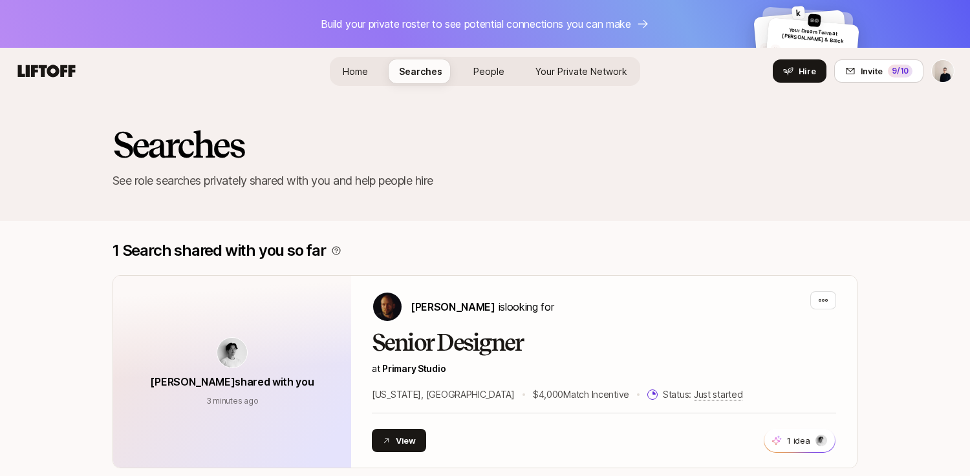
click at [474, 70] on span "People" at bounding box center [488, 71] width 31 height 11
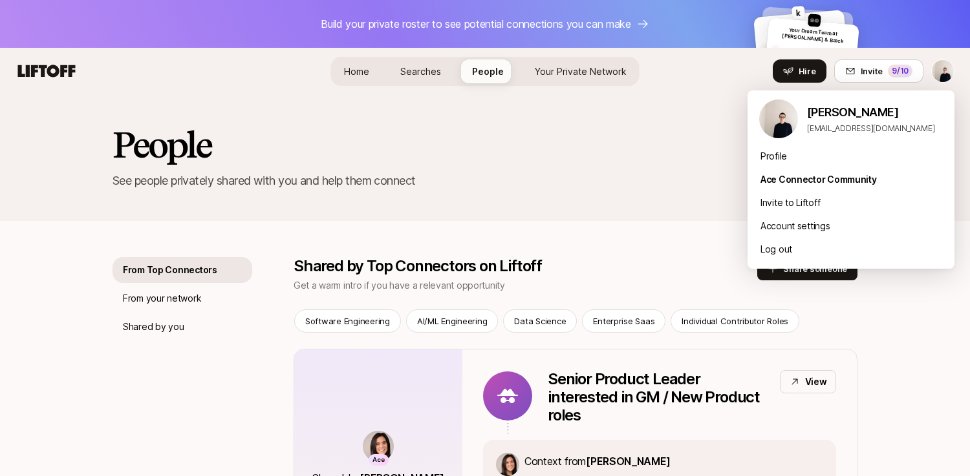
click at [948, 69] on html "Build your private roster to see potential connections you can make Your Dream …" at bounding box center [485, 238] width 970 height 476
click at [786, 154] on div "Profile" at bounding box center [850, 156] width 207 height 23
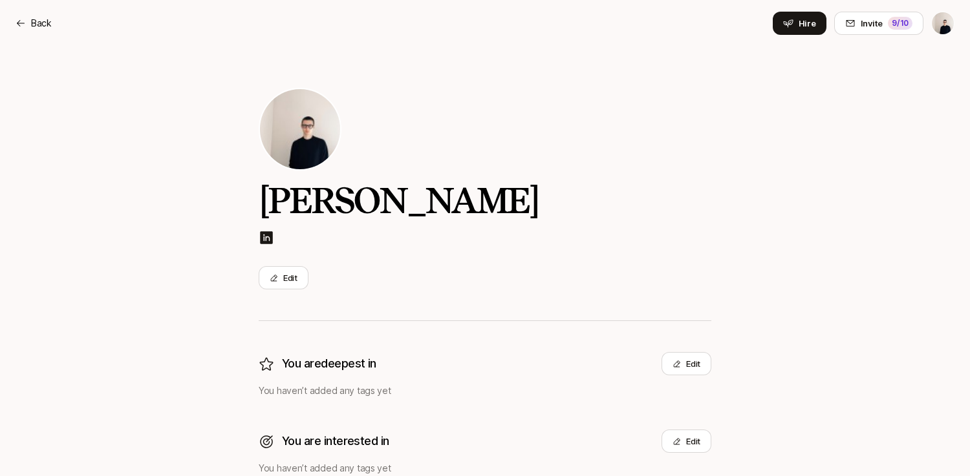
scroll to position [129, 0]
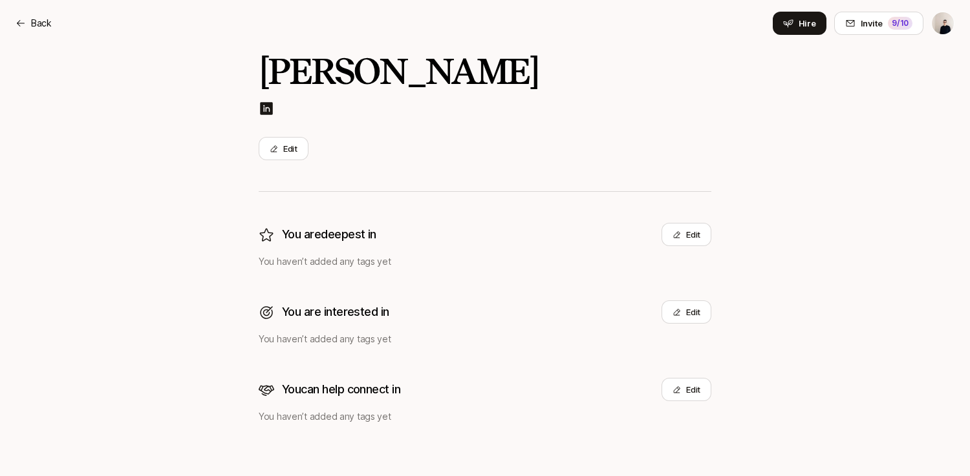
drag, startPoint x: 673, startPoint y: 230, endPoint x: 644, endPoint y: 258, distance: 40.7
click at [644, 258] on div "You are deepest in Edit You haven’t added any tags yet" at bounding box center [485, 246] width 452 height 47
click at [695, 237] on button "Edit" at bounding box center [686, 234] width 50 height 23
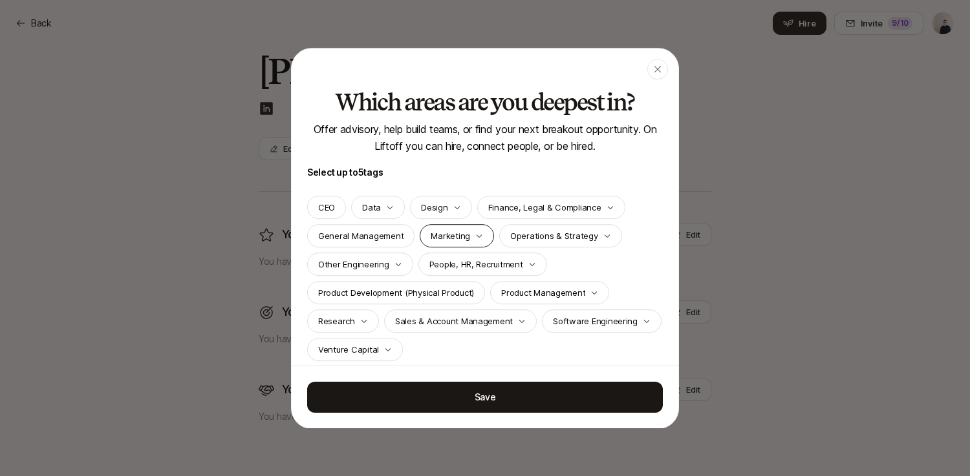
scroll to position [11, 0]
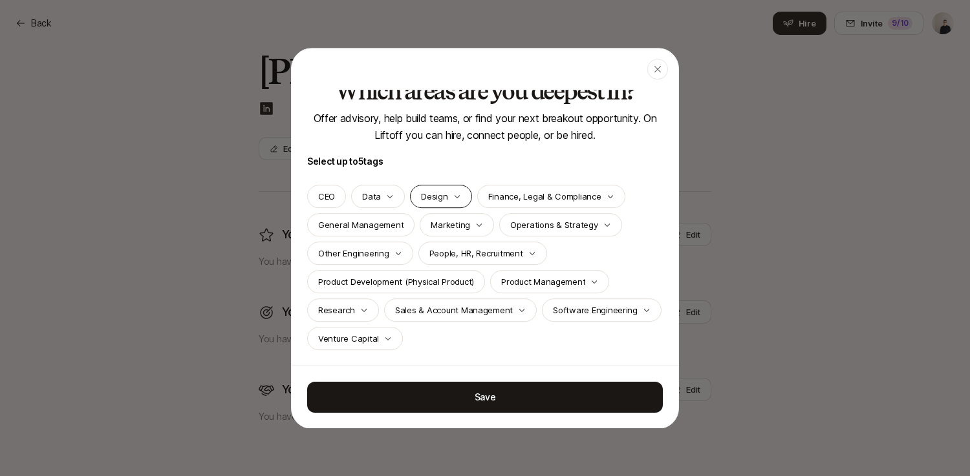
click at [438, 203] on div "Design" at bounding box center [440, 196] width 61 height 23
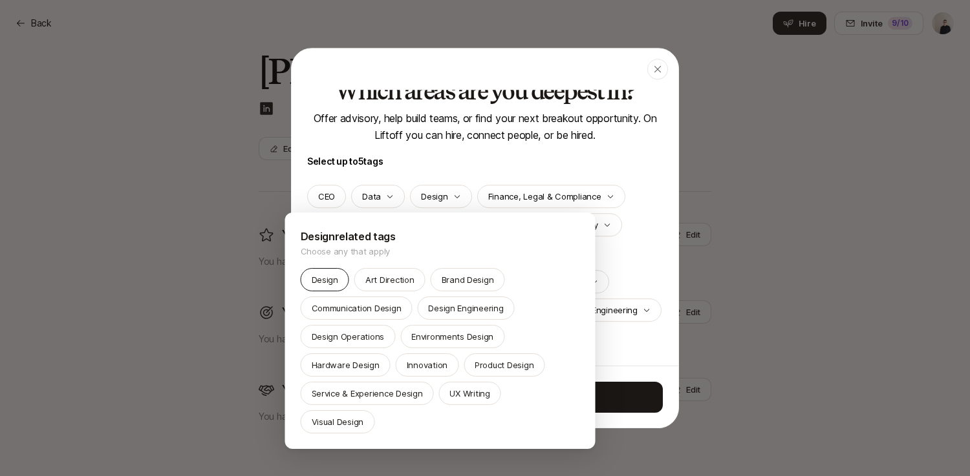
click at [328, 278] on p "Design" at bounding box center [325, 279] width 27 height 13
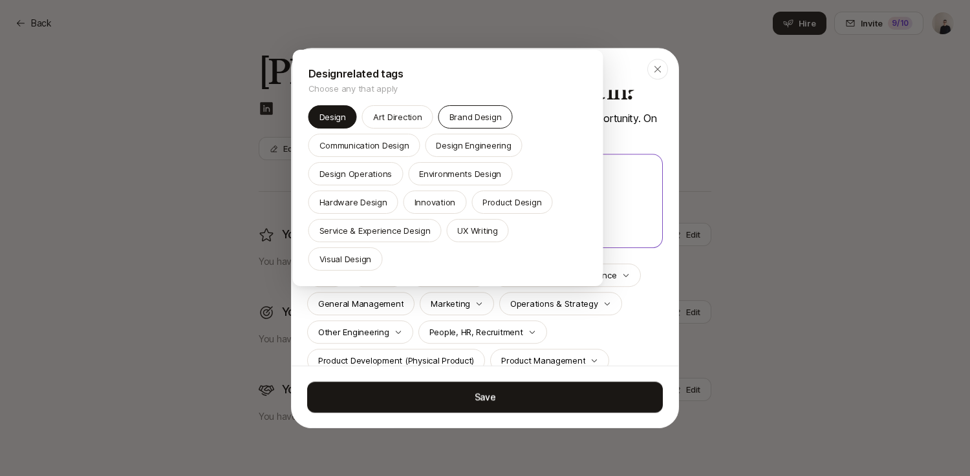
click at [460, 119] on p "Brand Design" at bounding box center [475, 117] width 52 height 13
click at [372, 253] on p "Visual Design" at bounding box center [345, 259] width 52 height 13
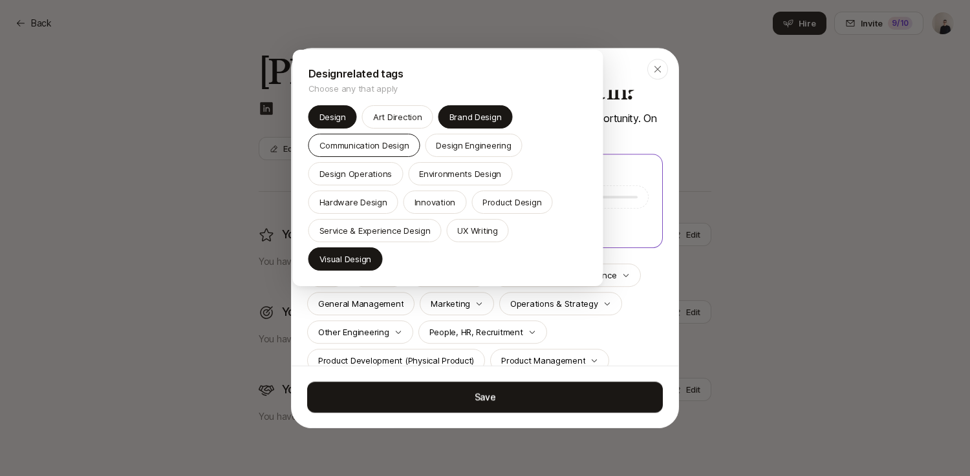
click at [399, 149] on p "Communication Design" at bounding box center [364, 145] width 90 height 13
click at [404, 115] on p "Art Direction" at bounding box center [397, 117] width 49 height 13
click at [487, 393] on div at bounding box center [485, 238] width 970 height 476
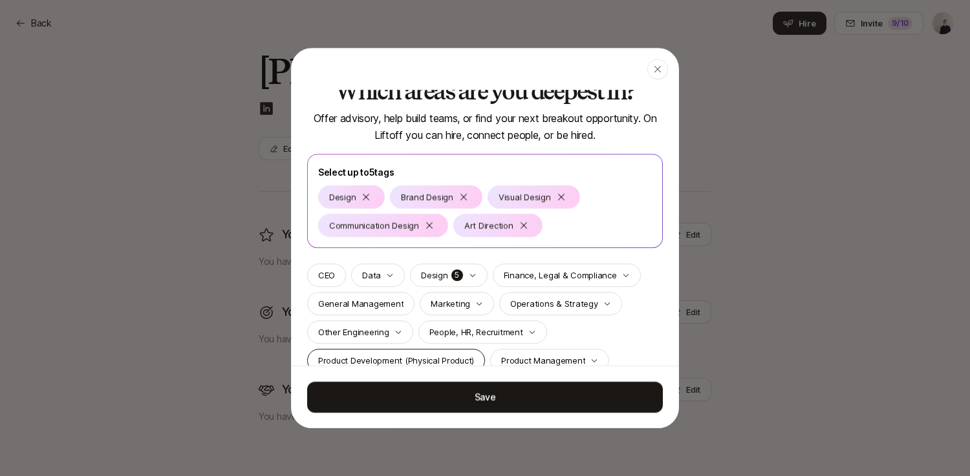
scroll to position [29, 0]
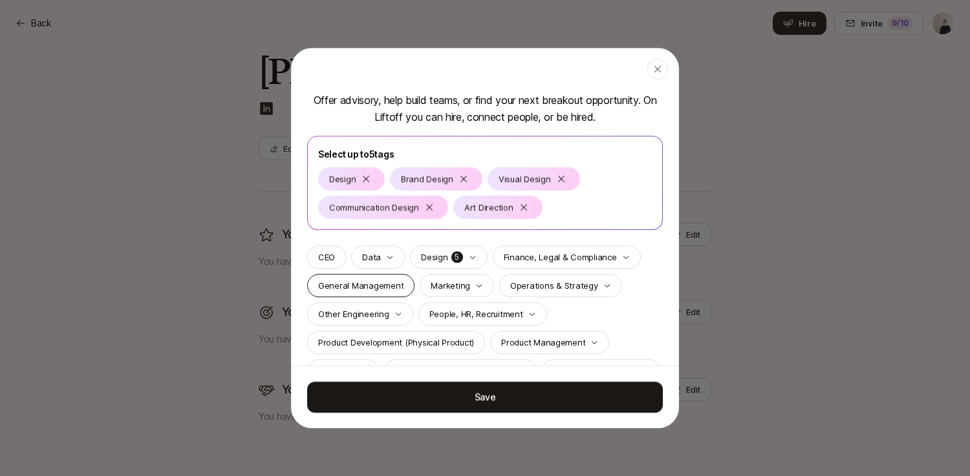
click at [406, 285] on div "General Management" at bounding box center [360, 285] width 107 height 23
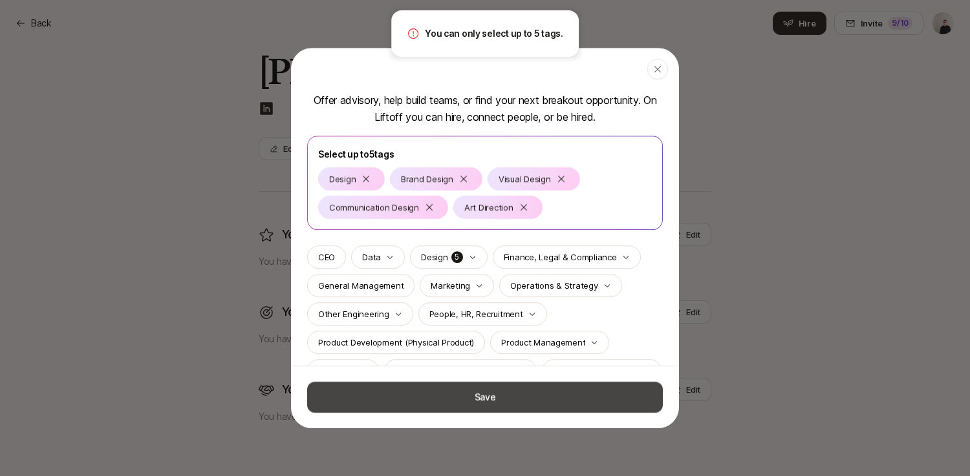
click at [451, 387] on button "Save" at bounding box center [484, 396] width 355 height 31
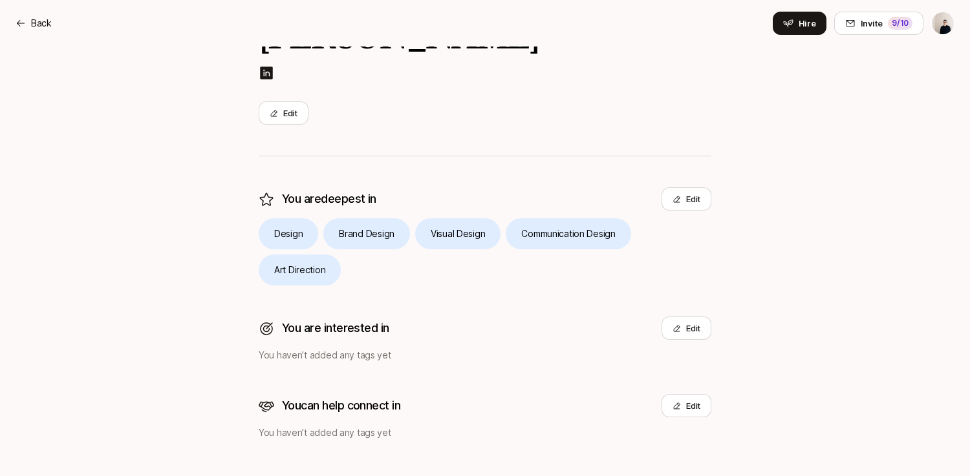
scroll to position [159, 0]
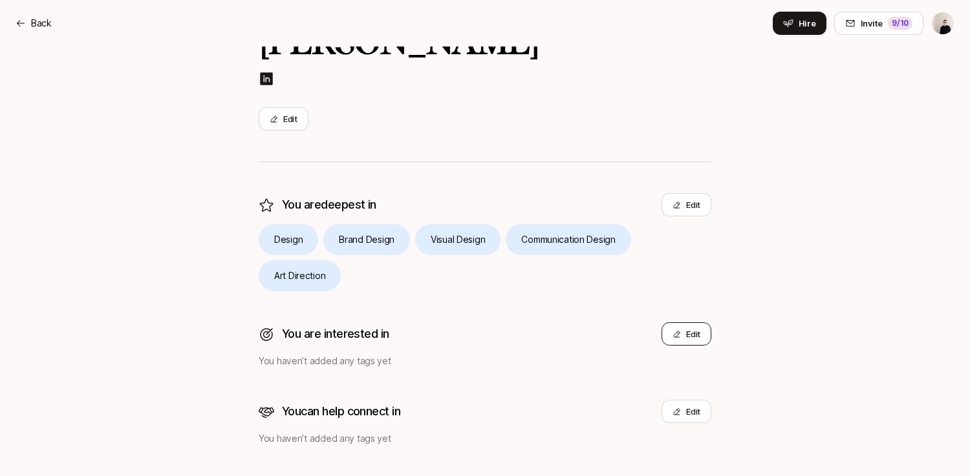
click at [680, 345] on button "Edit" at bounding box center [686, 334] width 50 height 23
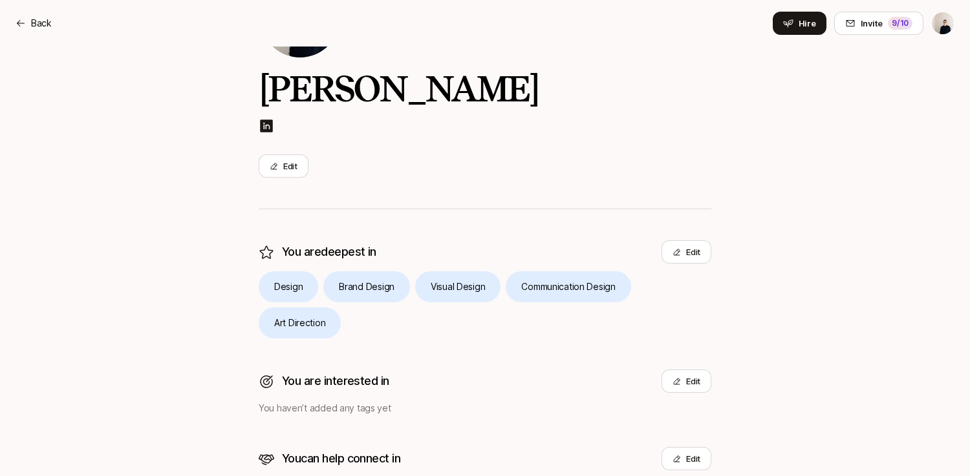
scroll to position [41, 0]
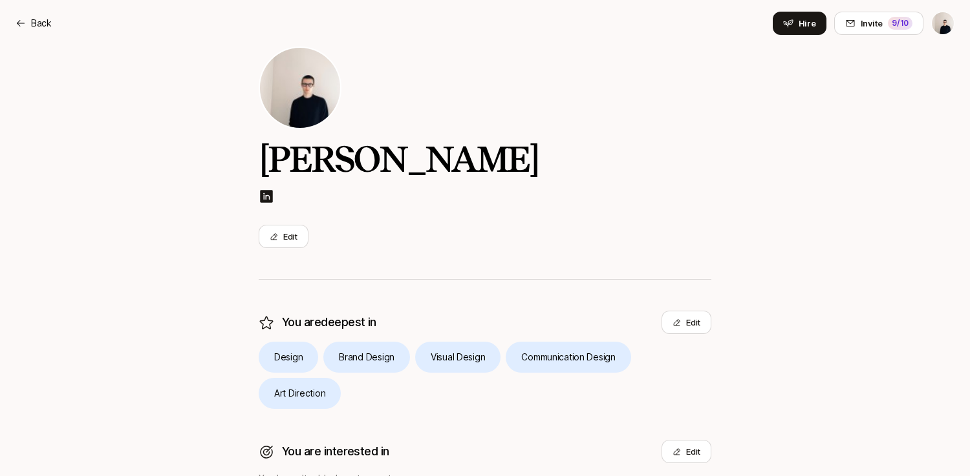
click at [277, 86] on img at bounding box center [300, 88] width 80 height 80
click at [279, 239] on button "Edit" at bounding box center [284, 236] width 50 height 23
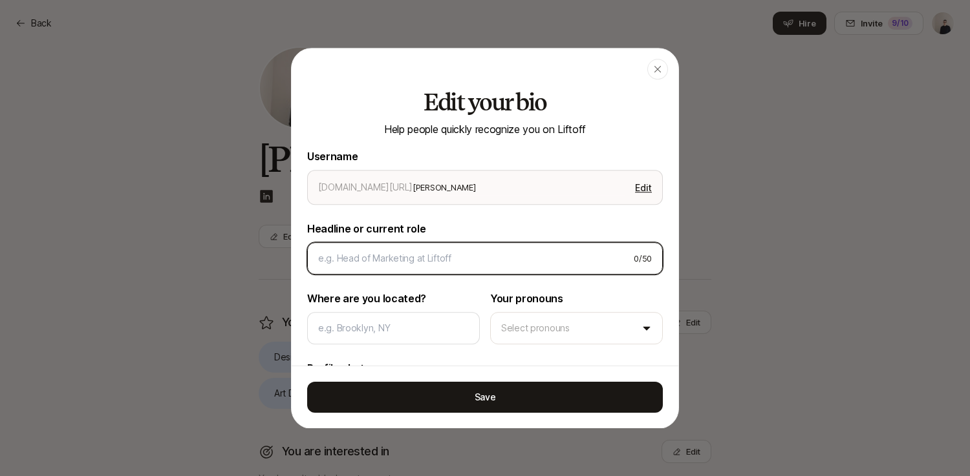
click at [383, 264] on input at bounding box center [470, 259] width 305 height 16
type textarea "x"
type input "B"
type textarea "x"
type input "Br"
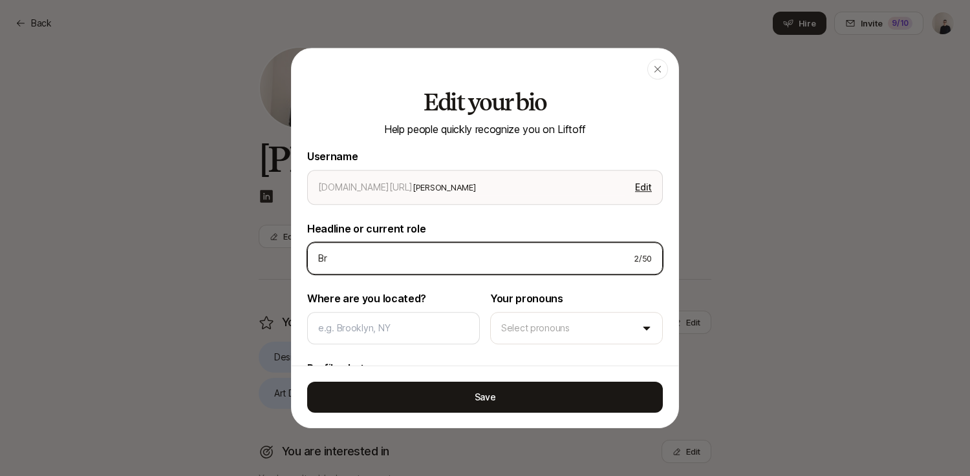
type textarea "x"
type input "Bra"
type textarea "x"
type input "Bran"
type textarea "x"
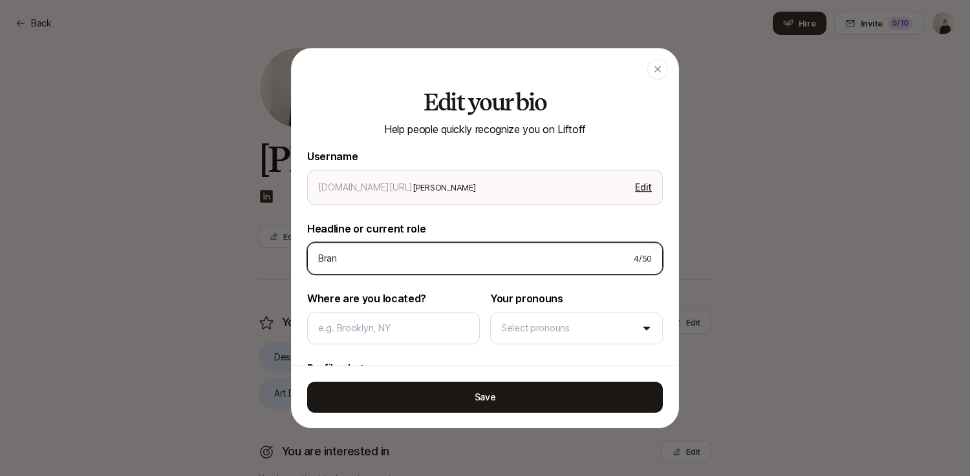
type input "Brand"
type textarea "x"
type input "Brand"
type textarea "x"
type input "Brand D"
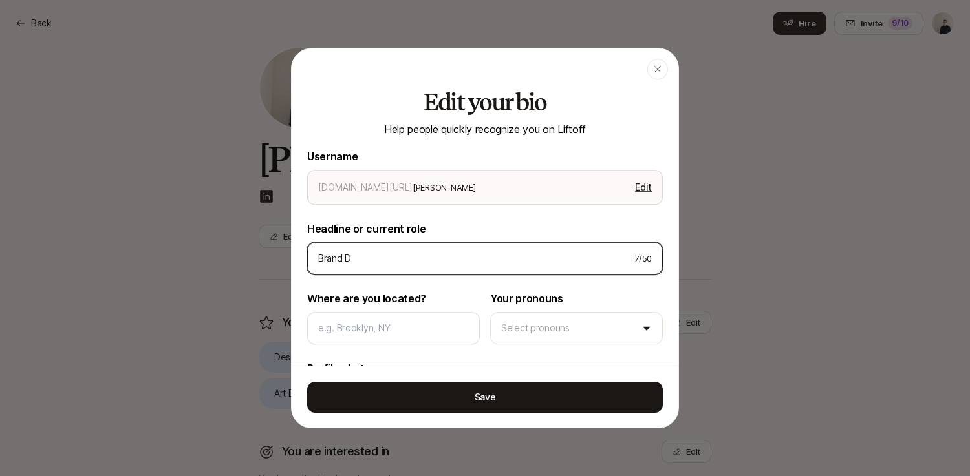
type textarea "x"
type input "Brand De"
type textarea "x"
type input "Brand Des"
type textarea "x"
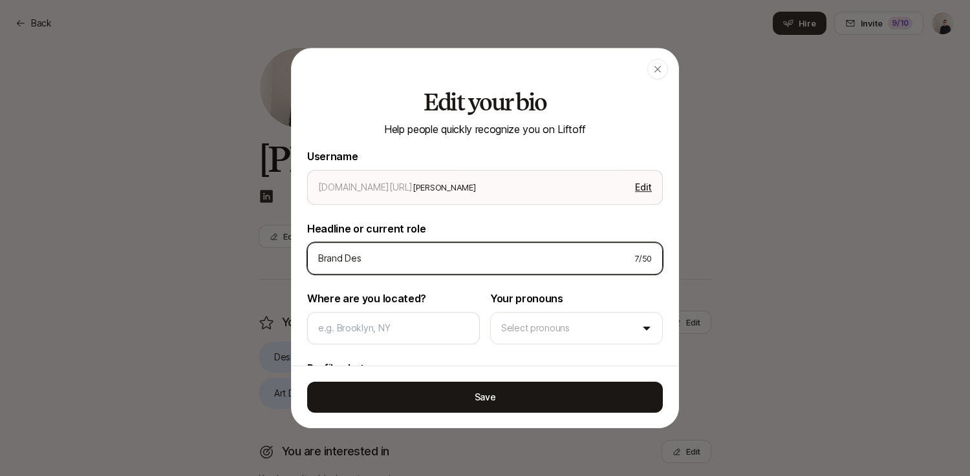
type input "Brand Desi"
type textarea "x"
type input "Brand Desig"
type textarea "x"
type input "Brand Design"
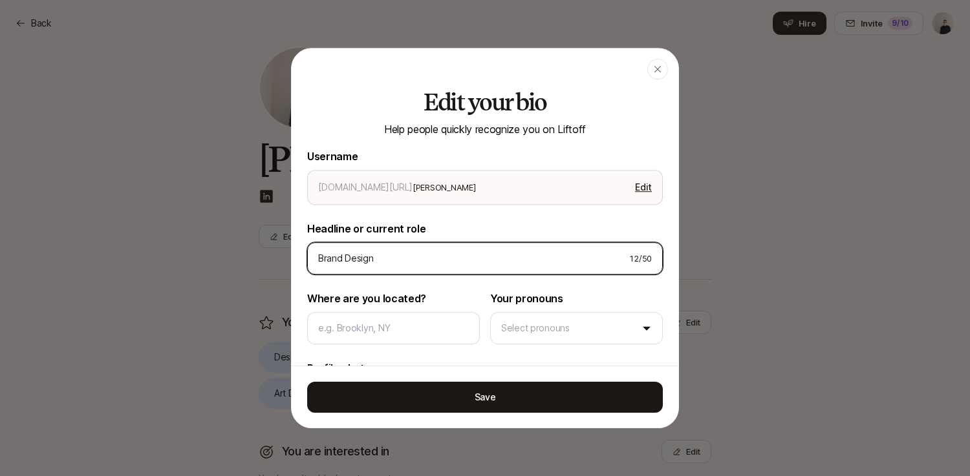
type textarea "x"
type input "Brand Design"
type textarea "x"
type input "Brand Design Le"
type textarea "x"
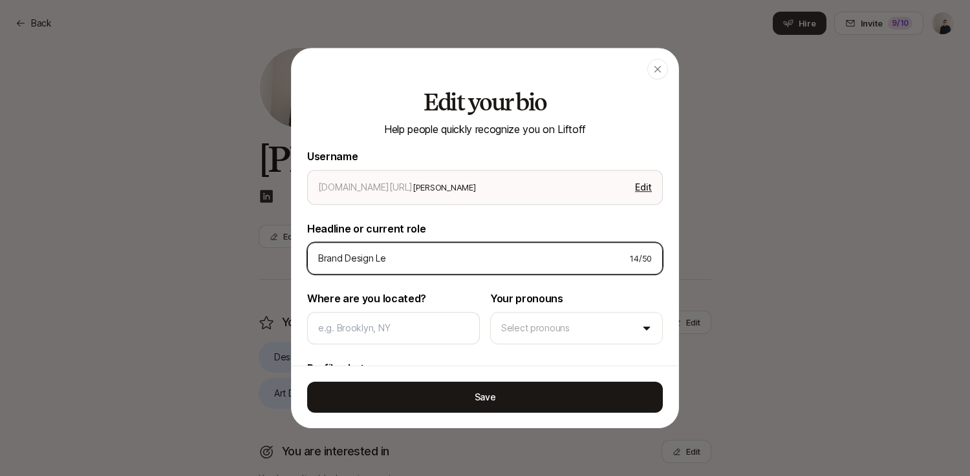
type input "Brand Design Lea"
type textarea "x"
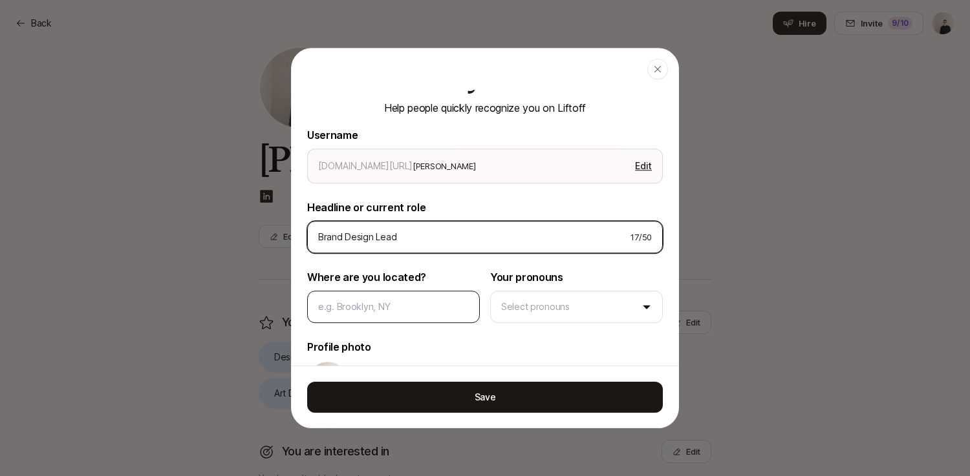
type input "Brand Design Lead"
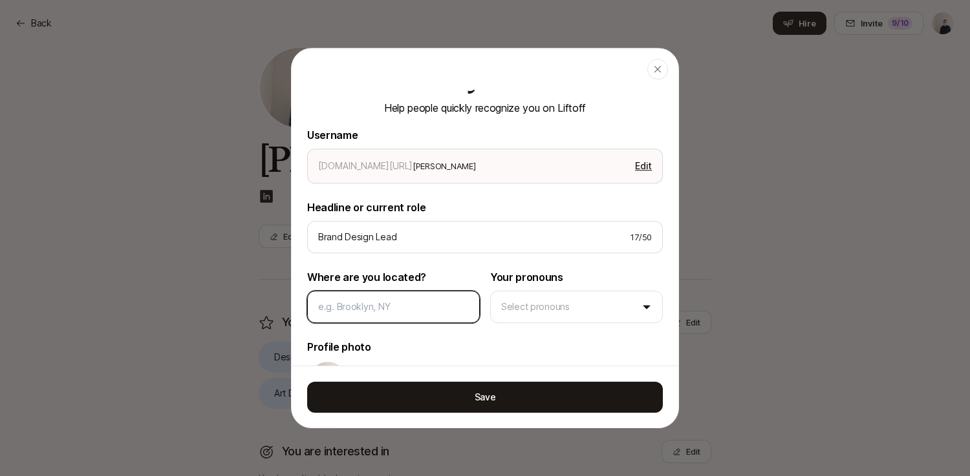
click at [398, 304] on input at bounding box center [393, 307] width 151 height 16
type textarea "x"
type input "M"
type textarea "x"
type input "Mi"
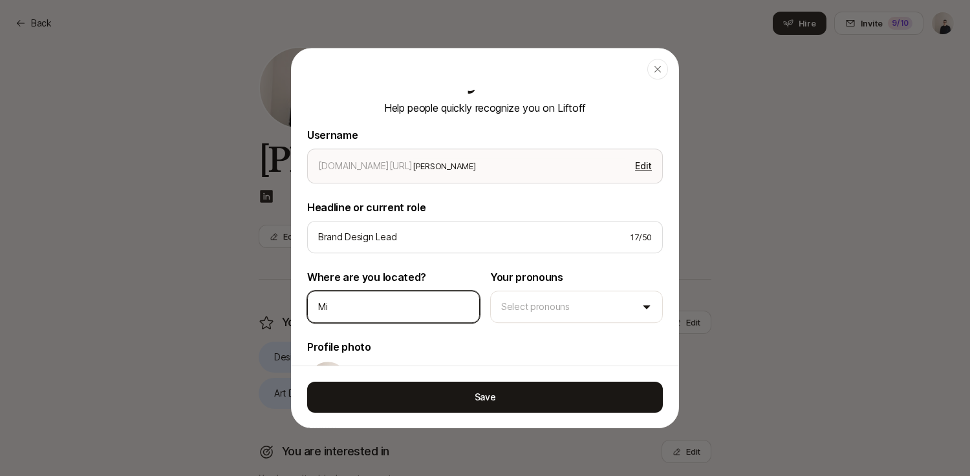
type textarea "x"
type input "Mil"
type textarea "x"
type input "Mila"
type textarea "x"
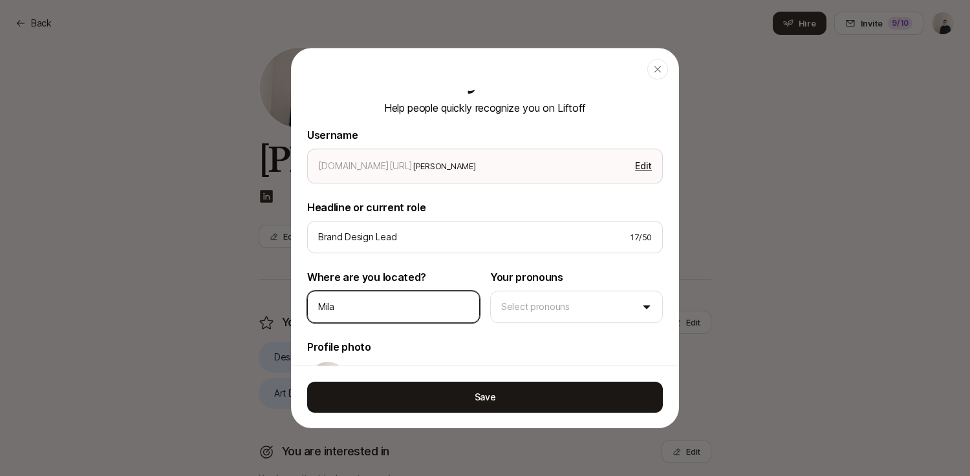
type input "[GEOGRAPHIC_DATA]"
type textarea "x"
type input "[GEOGRAPHIC_DATA],"
type textarea "x"
type input "[GEOGRAPHIC_DATA],"
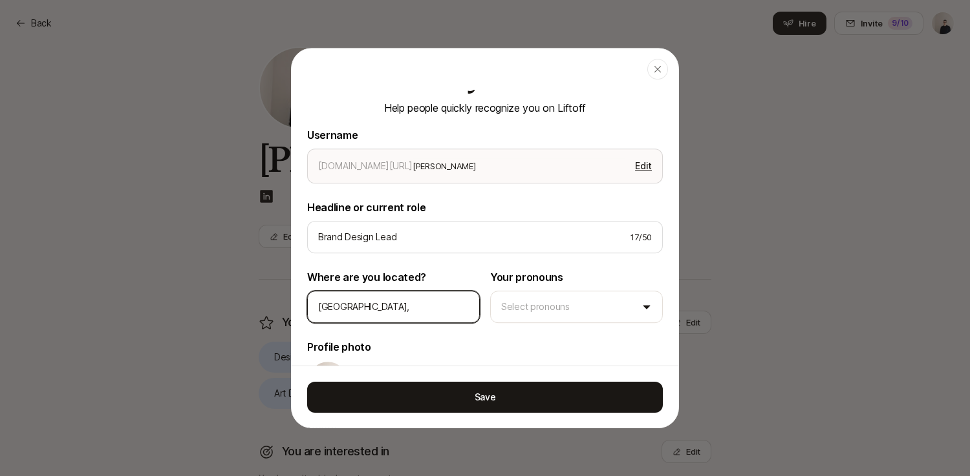
type textarea "x"
type input "Milan, I"
type textarea "x"
type input "[GEOGRAPHIC_DATA], It"
type textarea "x"
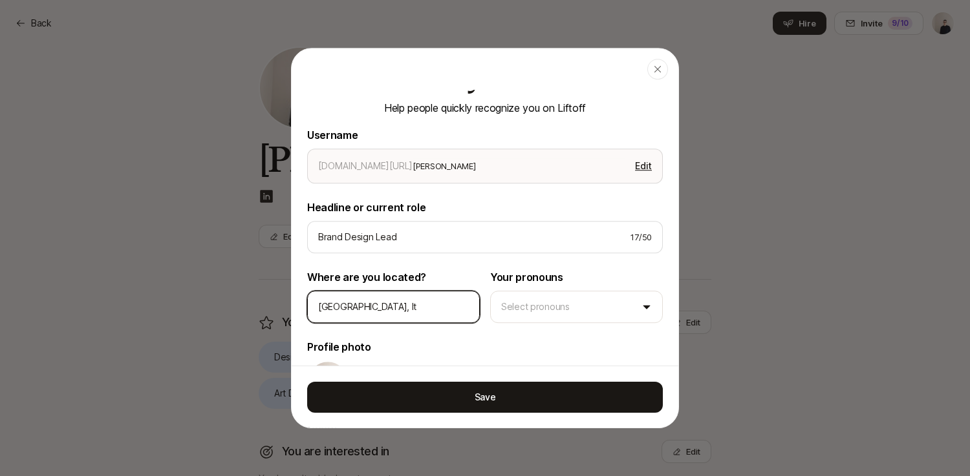
type input "[GEOGRAPHIC_DATA], Ita"
type textarea "x"
type input "[GEOGRAPHIC_DATA], Ital"
type textarea "x"
type input "[GEOGRAPHIC_DATA], [GEOGRAPHIC_DATA]"
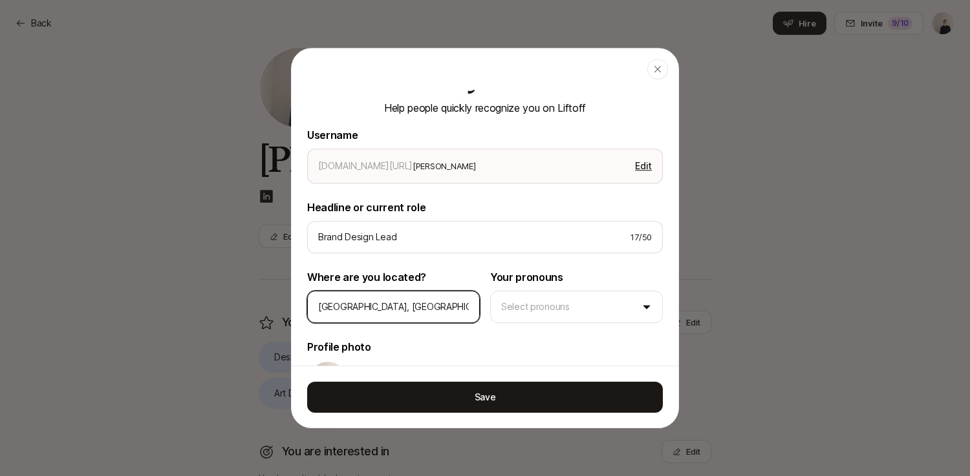
scroll to position [53, 0]
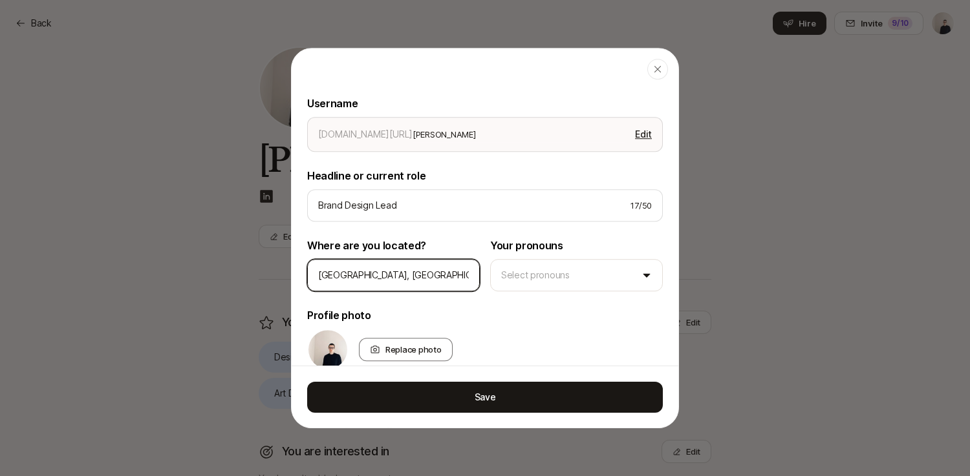
click at [358, 280] on input "[GEOGRAPHIC_DATA], [GEOGRAPHIC_DATA]" at bounding box center [393, 276] width 151 height 16
type textarea "x"
type input "[GEOGRAPHIC_DATA], Ital"
type textarea "x"
type input "[GEOGRAPHIC_DATA], Ita"
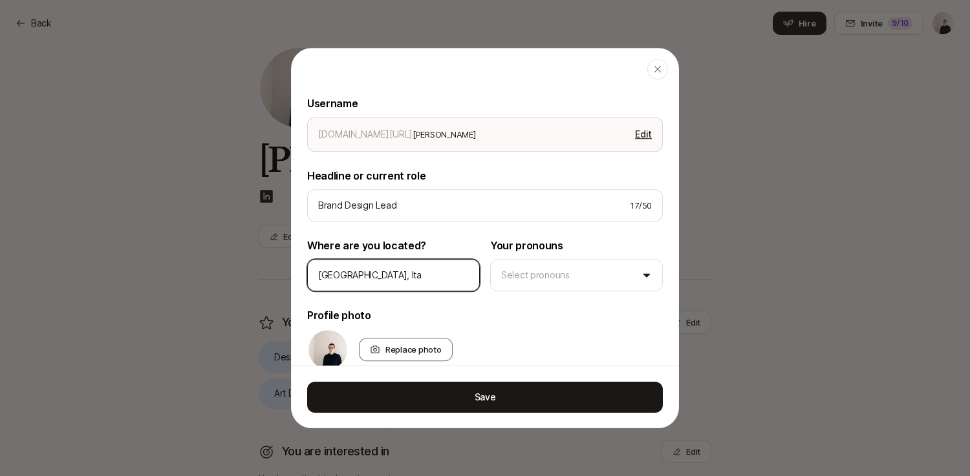
type textarea "x"
type input "[GEOGRAPHIC_DATA], It"
type textarea "x"
type input "Milan, I"
type textarea "x"
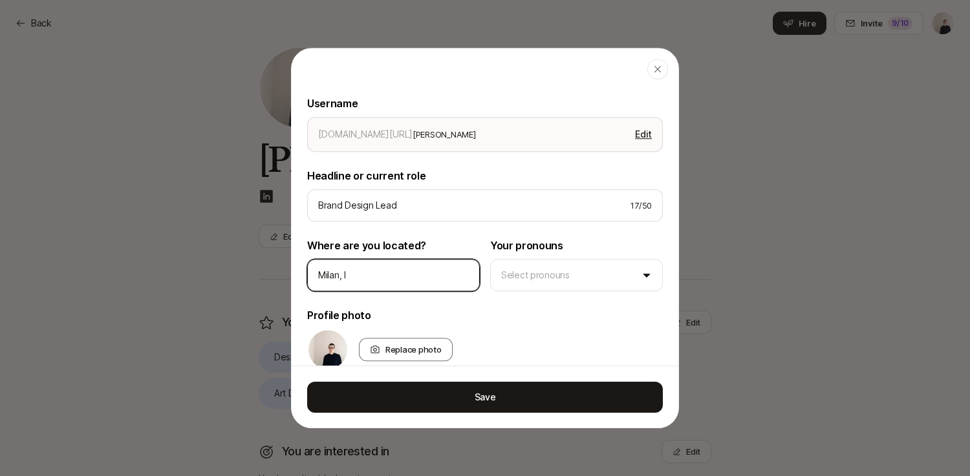
type input "[GEOGRAPHIC_DATA],"
type textarea "x"
type input "[GEOGRAPHIC_DATA],"
type textarea "x"
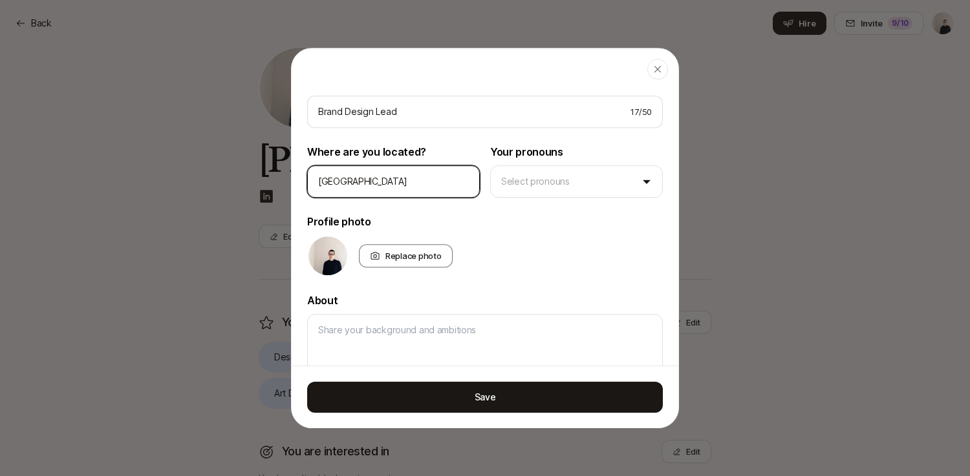
scroll to position [0, 0]
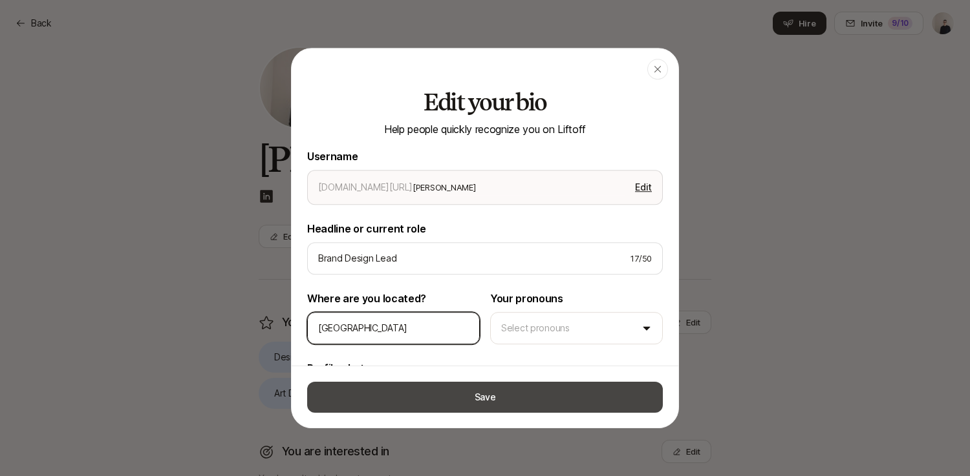
type input "[GEOGRAPHIC_DATA]"
click at [443, 384] on button "Save" at bounding box center [484, 396] width 355 height 31
type textarea "x"
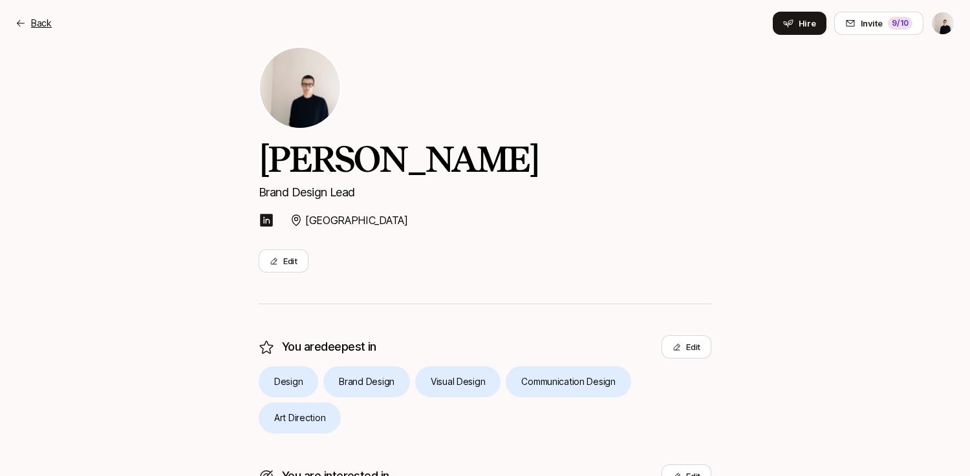
click at [43, 25] on p "Back" at bounding box center [41, 24] width 21 height 16
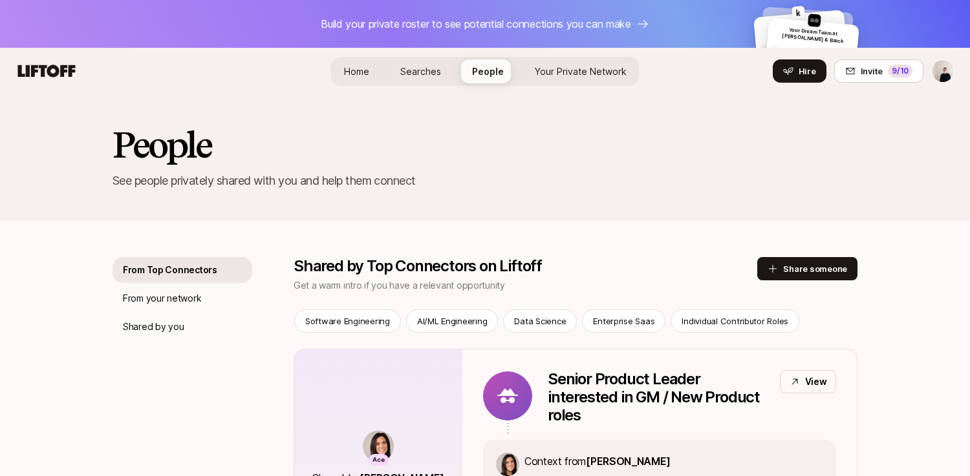
click at [362, 74] on span "Home" at bounding box center [356, 71] width 25 height 11
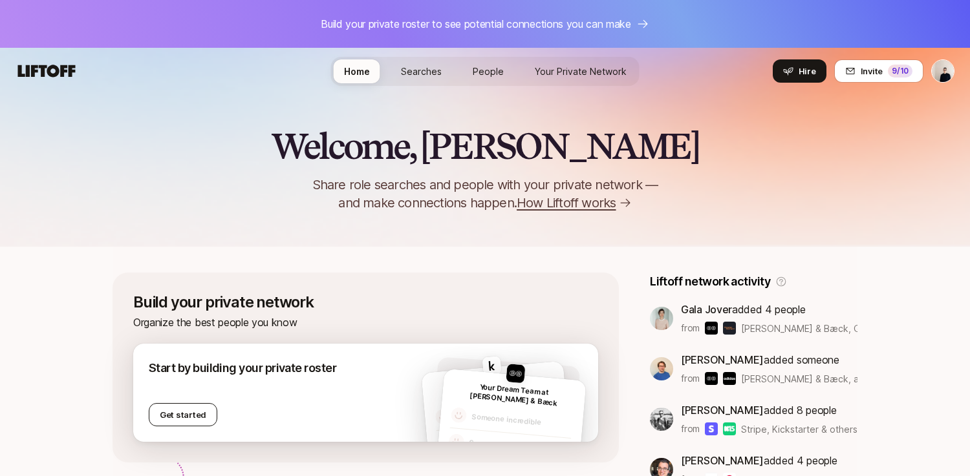
click at [180, 407] on button "Get started" at bounding box center [183, 414] width 69 height 23
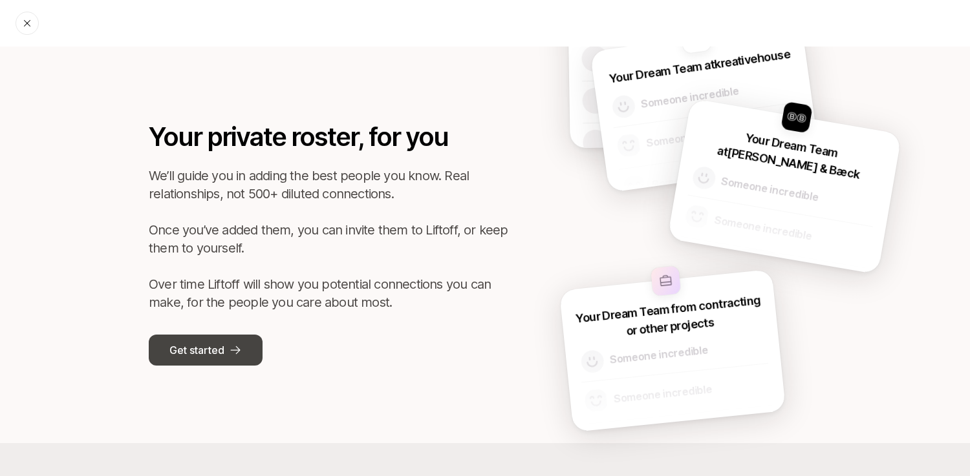
click at [194, 353] on p "Get started" at bounding box center [196, 350] width 54 height 17
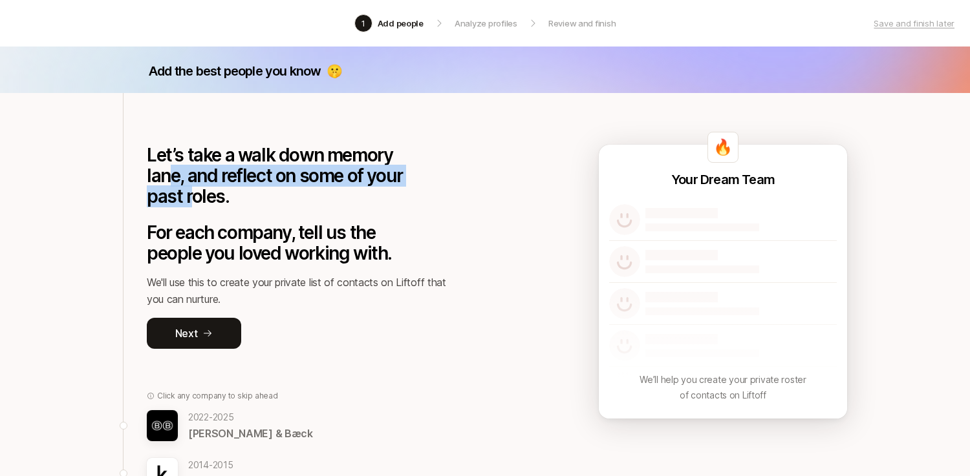
drag, startPoint x: 175, startPoint y: 174, endPoint x: 193, endPoint y: 203, distance: 33.9
click at [189, 198] on p "Let’s take a walk down memory lane, and reflect on some of your past roles." at bounding box center [286, 176] width 278 height 62
click at [193, 203] on p "Let’s take a walk down memory lane, and reflect on some of your past roles." at bounding box center [286, 176] width 278 height 62
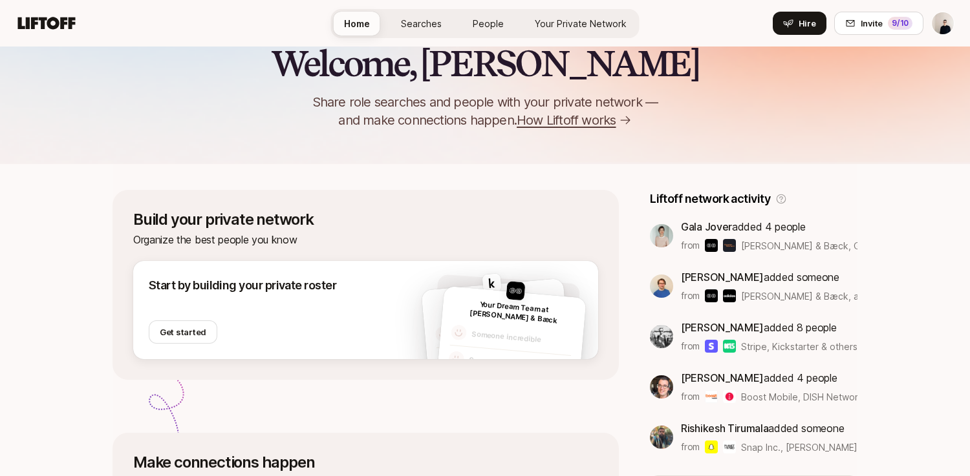
scroll to position [109, 0]
